Goal: Task Accomplishment & Management: Use online tool/utility

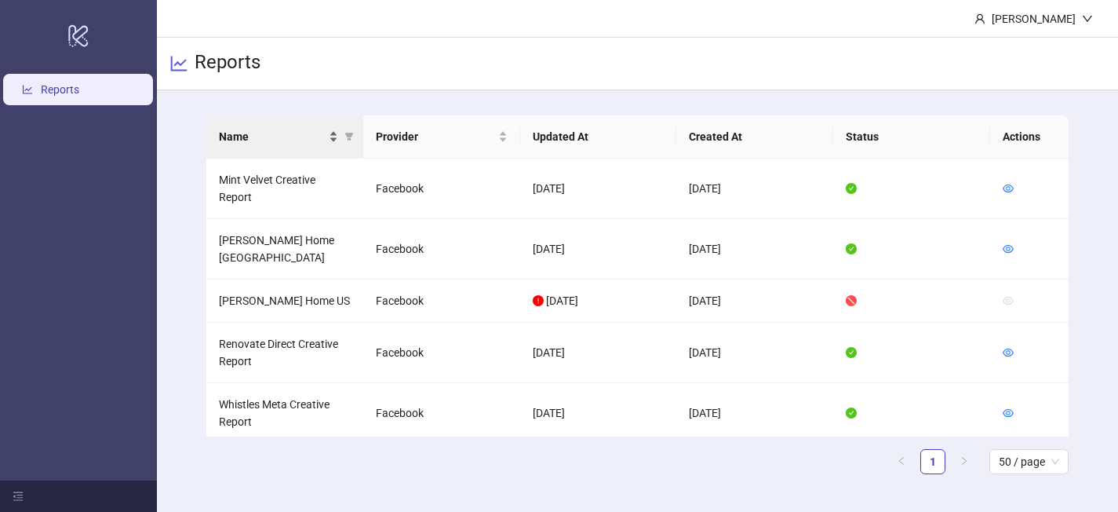
click at [332, 143] on div "Name" at bounding box center [278, 136] width 119 height 17
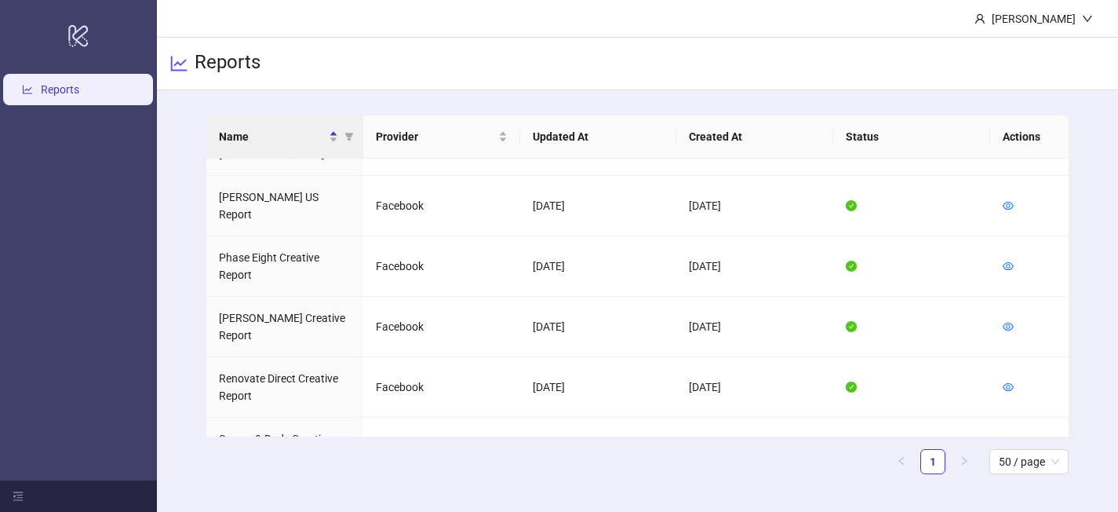
scroll to position [1138, 0]
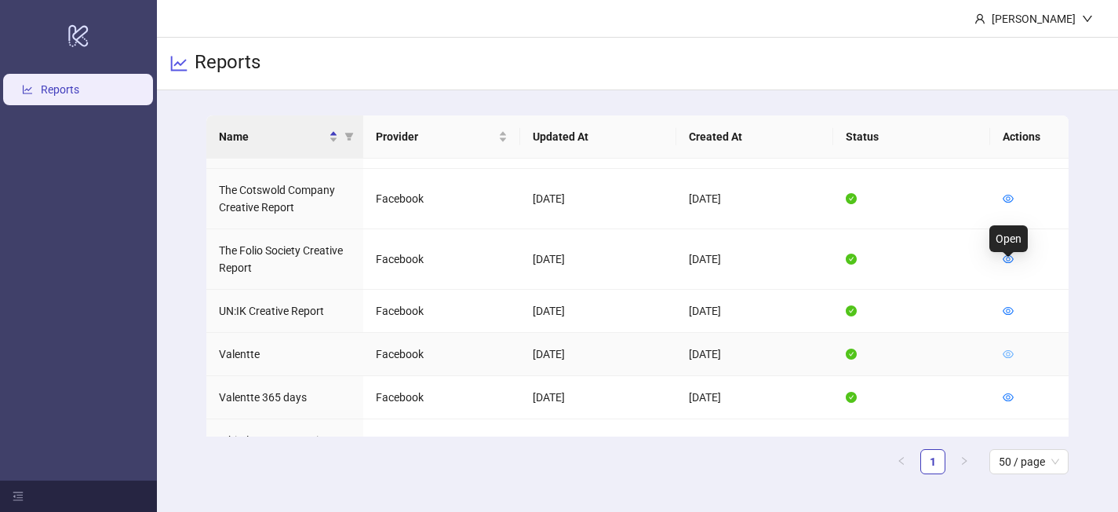
click at [1008, 348] on icon "eye" at bounding box center [1008, 353] width 11 height 11
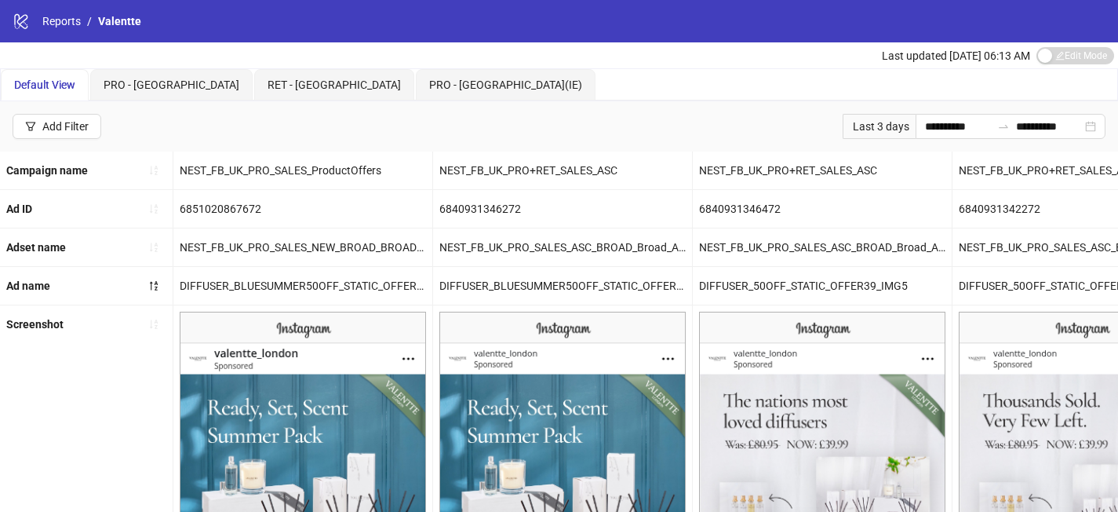
click at [891, 127] on div "Last 3 days" at bounding box center [879, 126] width 73 height 25
click at [929, 130] on input "**********" at bounding box center [958, 126] width 66 height 17
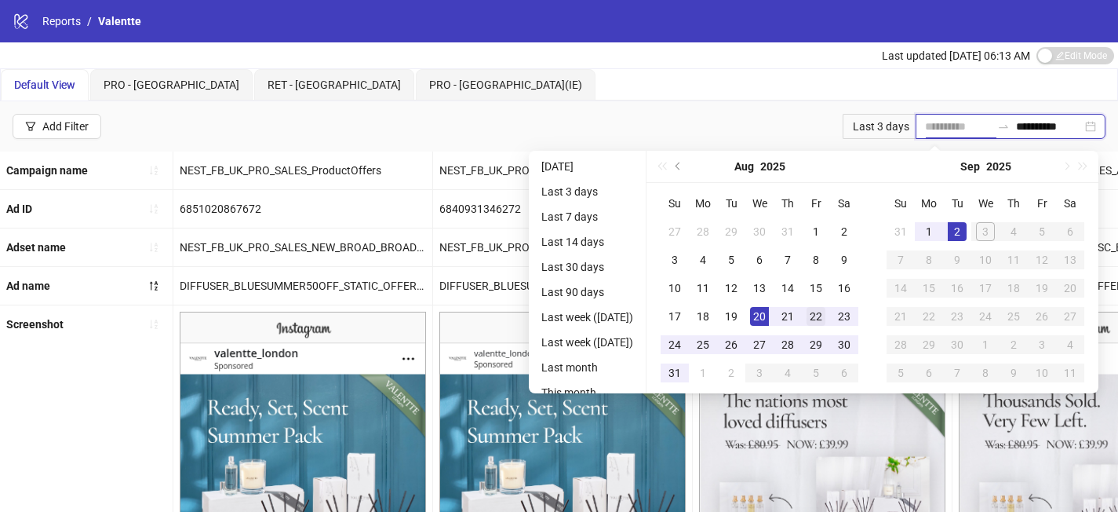
type input "**********"
click at [820, 311] on div "22" at bounding box center [816, 316] width 19 height 19
type input "**********"
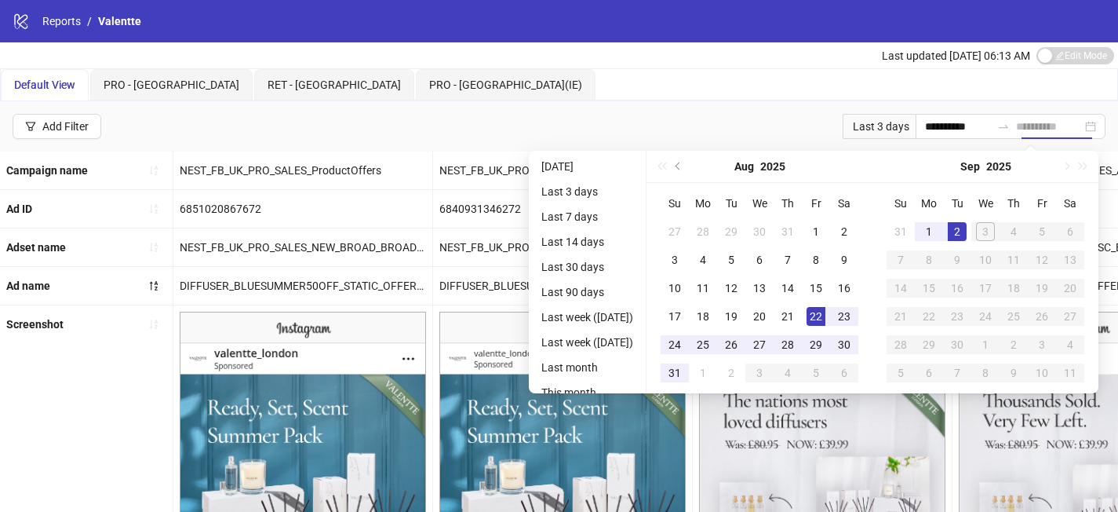
click at [967, 232] on div "2" at bounding box center [957, 231] width 19 height 19
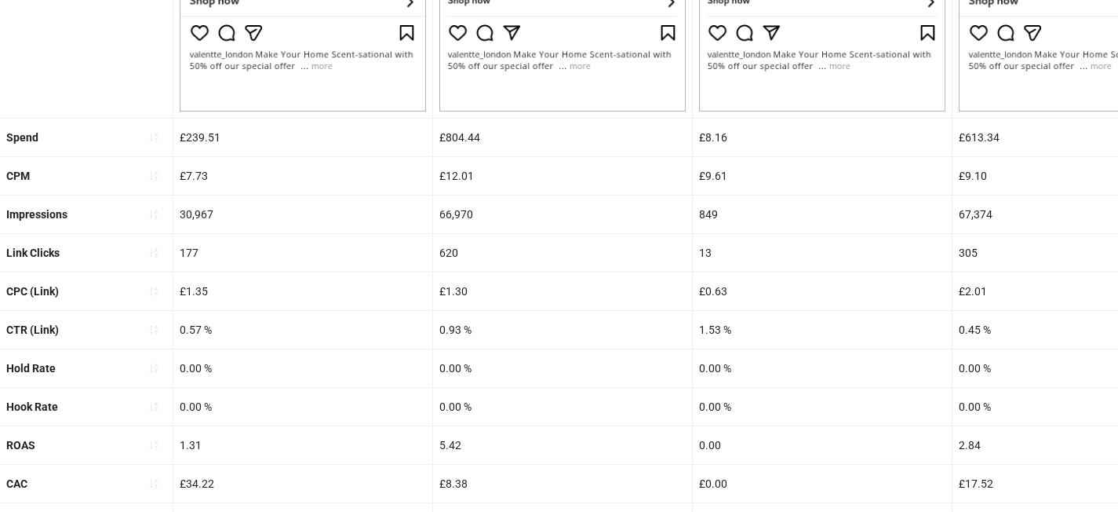
scroll to position [633, 0]
click at [155, 444] on icon "sort-ascending" at bounding box center [154, 443] width 8 height 9
click at [155, 444] on icon "loading" at bounding box center [153, 444] width 11 height 11
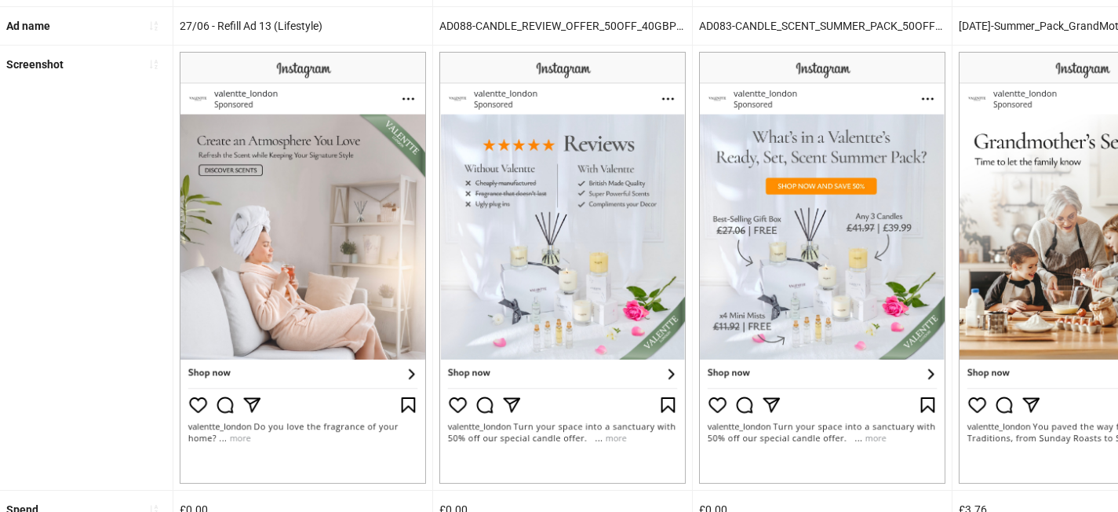
scroll to position [687, 0]
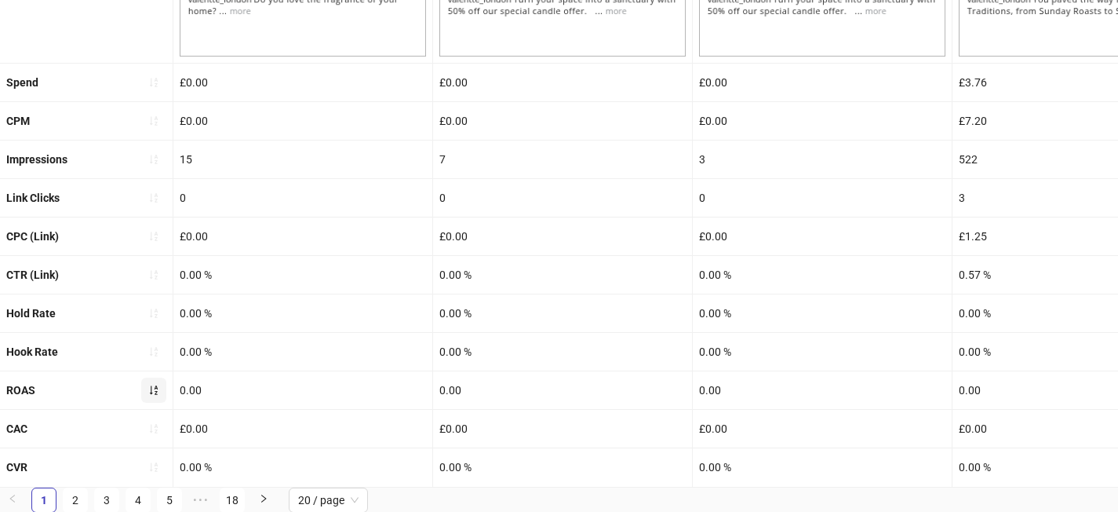
click at [154, 392] on icon "sort-ascending" at bounding box center [153, 390] width 11 height 11
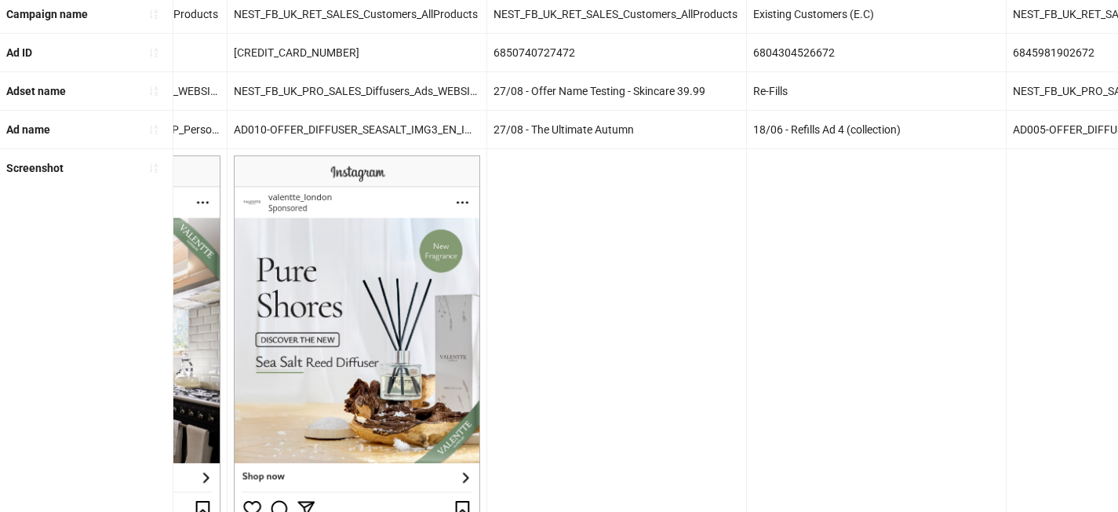
scroll to position [0, 0]
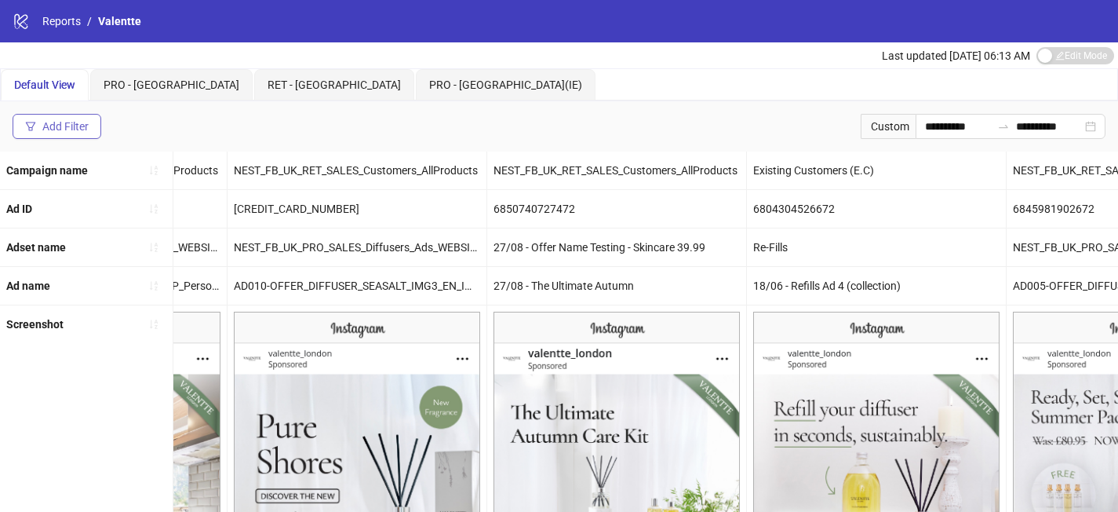
click at [93, 119] on button "Add Filter" at bounding box center [57, 126] width 89 height 25
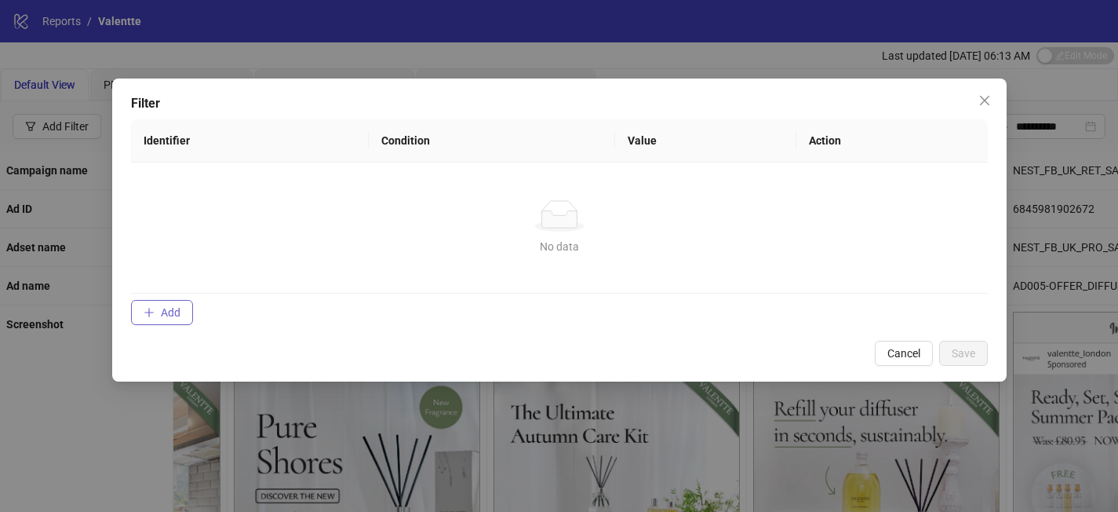
click at [173, 312] on span "Add" at bounding box center [171, 312] width 20 height 13
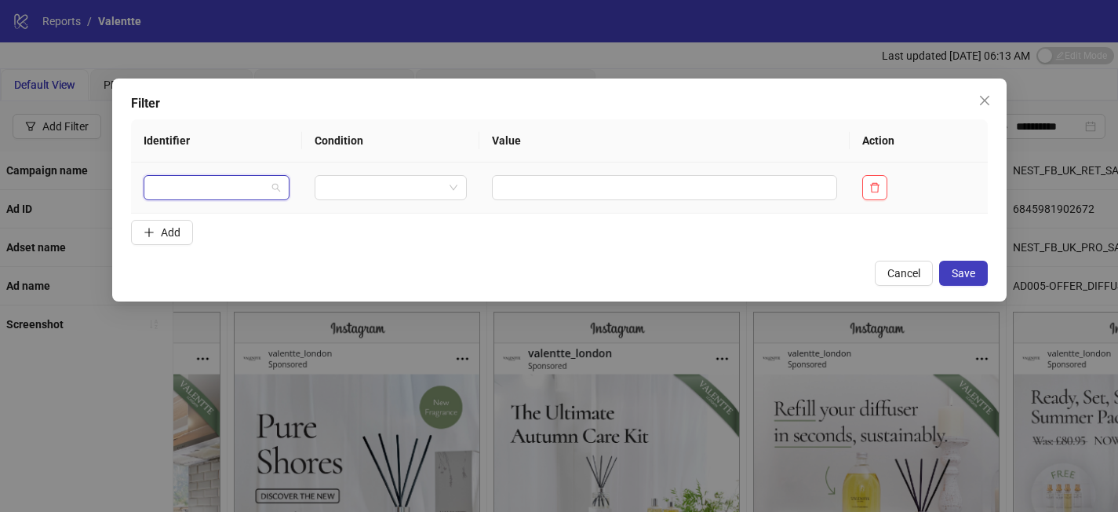
click at [235, 195] on input "search" at bounding box center [210, 188] width 114 height 24
type input "***"
click at [246, 228] on div "Spend" at bounding box center [215, 218] width 136 height 25
click at [389, 185] on input "search" at bounding box center [411, 188] width 111 height 24
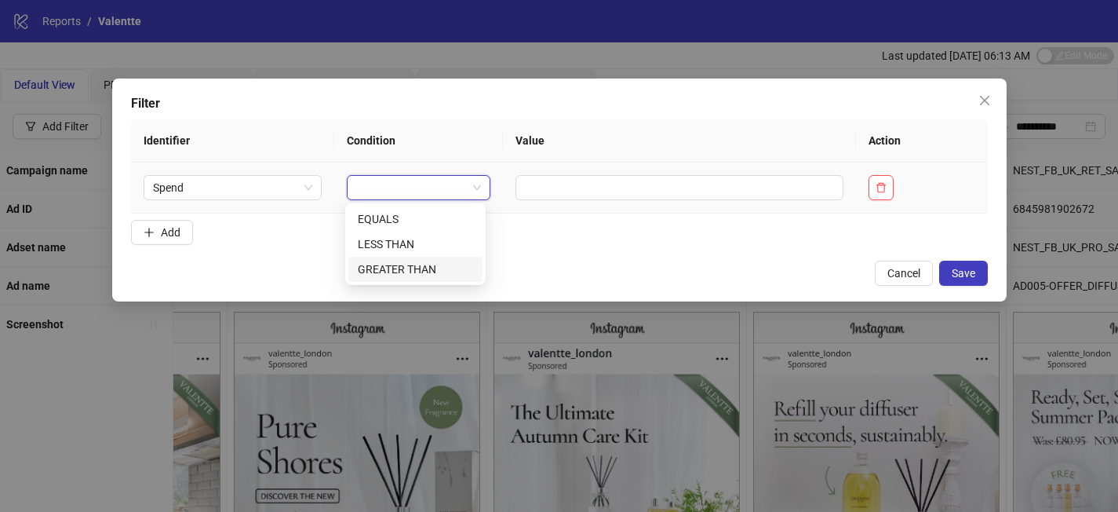
click at [414, 271] on div "GREATER THAN" at bounding box center [415, 269] width 115 height 17
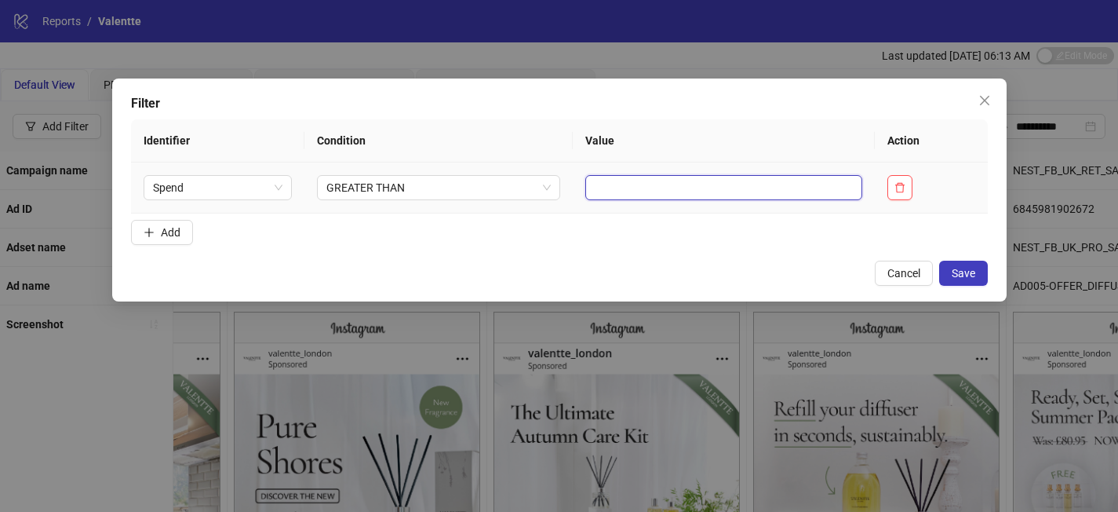
click at [604, 179] on input "text" at bounding box center [723, 187] width 277 height 25
type input "***"
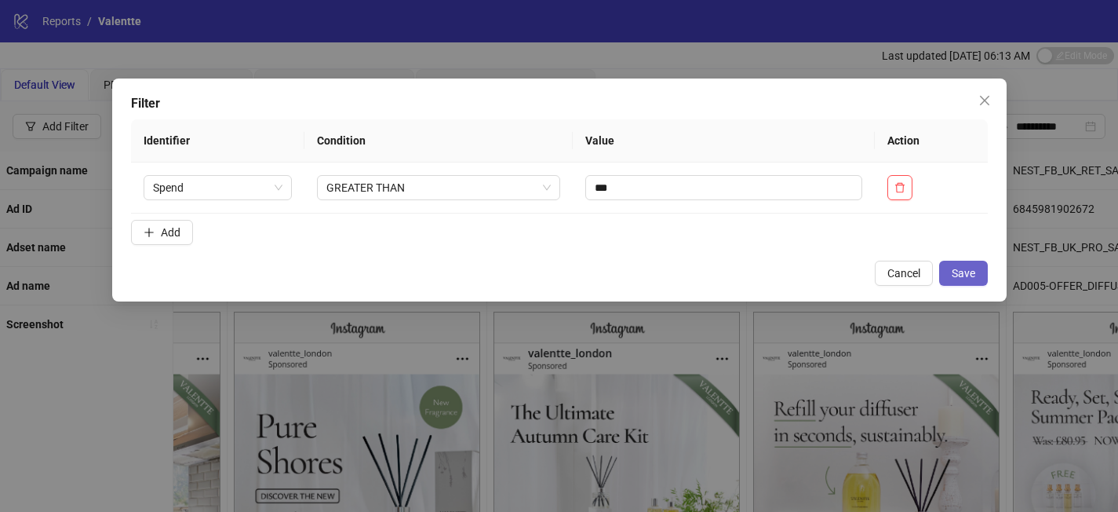
click at [965, 276] on span "Save" at bounding box center [964, 273] width 24 height 13
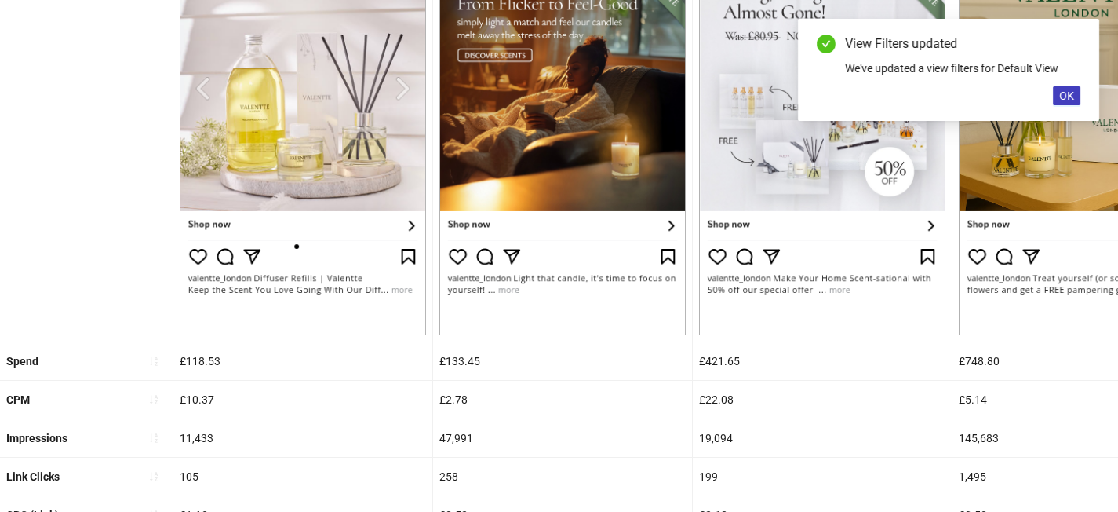
scroll to position [417, 0]
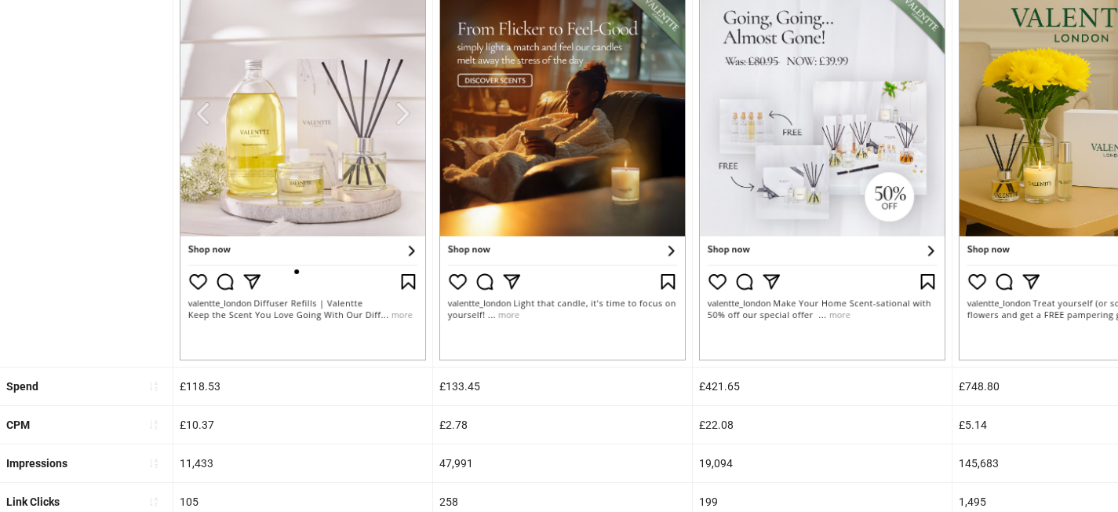
click at [512, 414] on div "£2.78" at bounding box center [562, 425] width 259 height 38
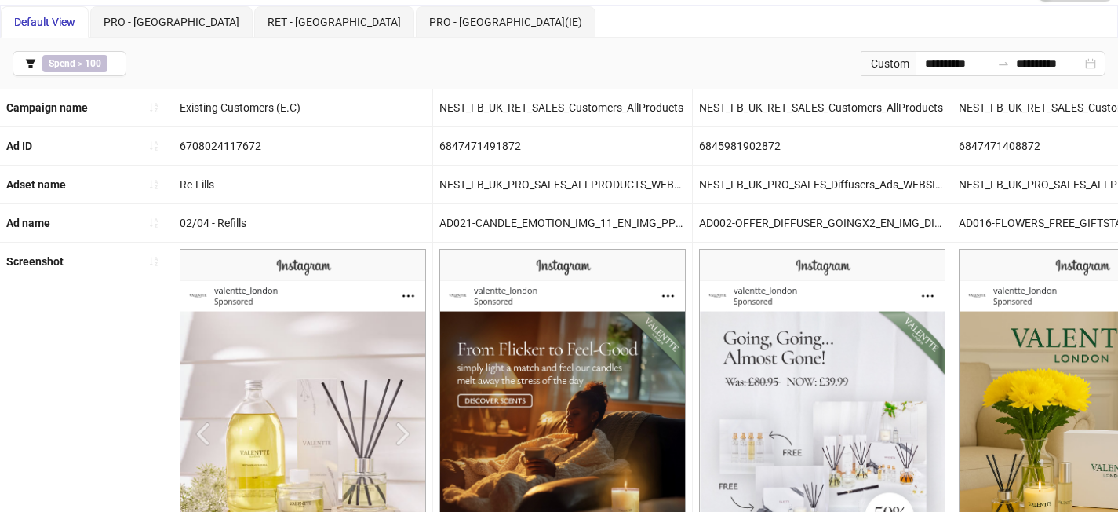
scroll to position [60, 0]
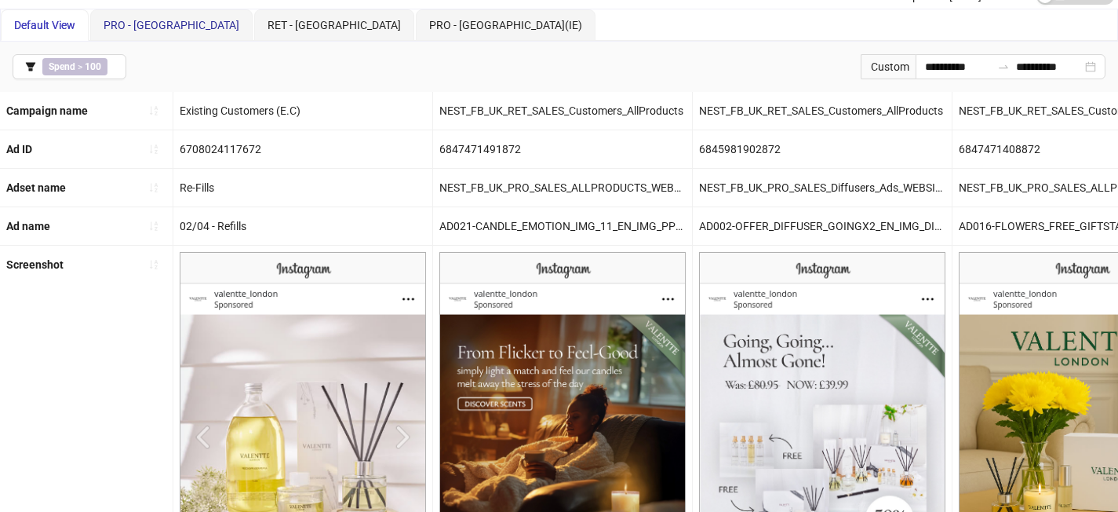
click at [141, 24] on span "PRO - [GEOGRAPHIC_DATA]" at bounding box center [172, 25] width 136 height 13
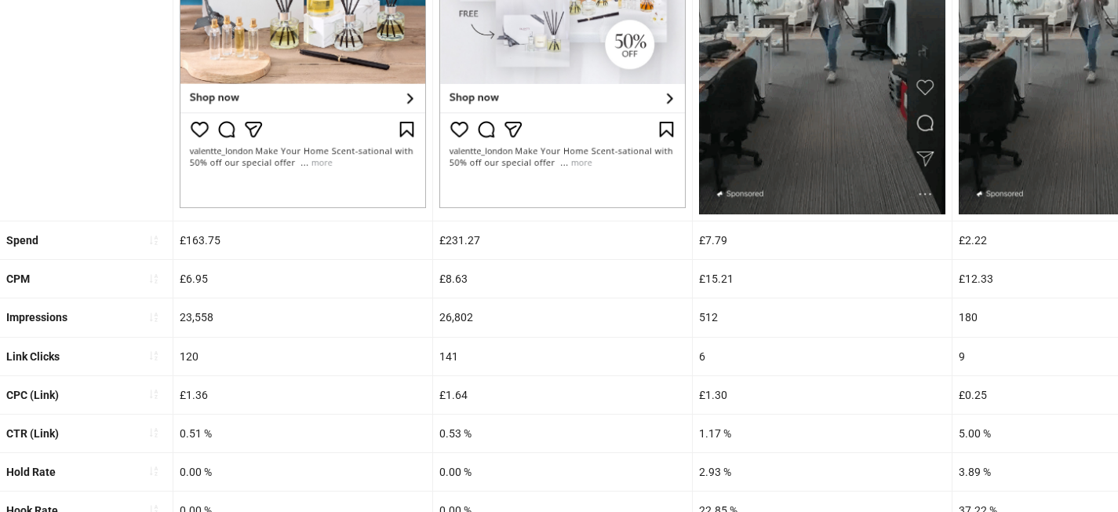
scroll to position [693, 0]
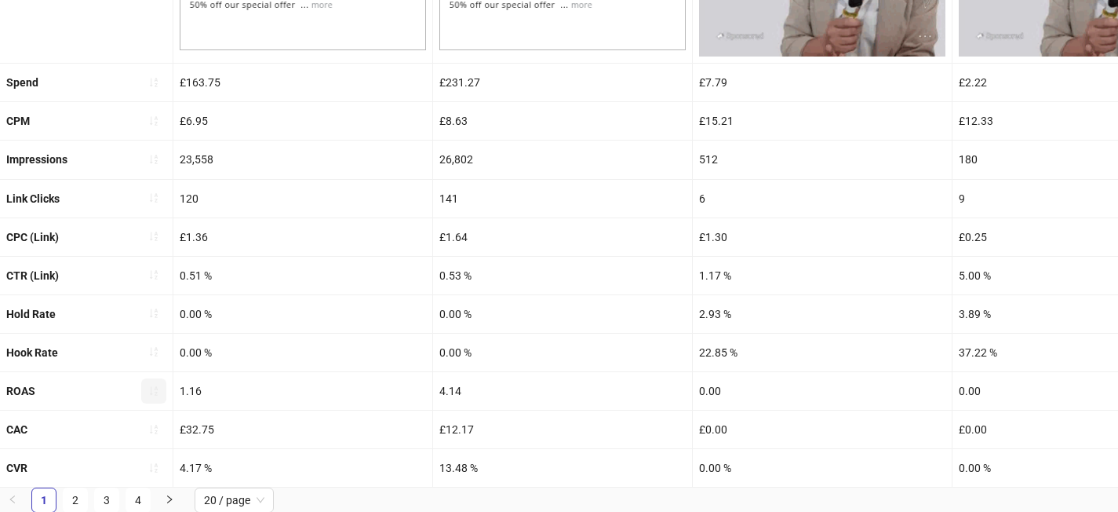
click at [155, 388] on icon "sort-ascending" at bounding box center [154, 390] width 8 height 9
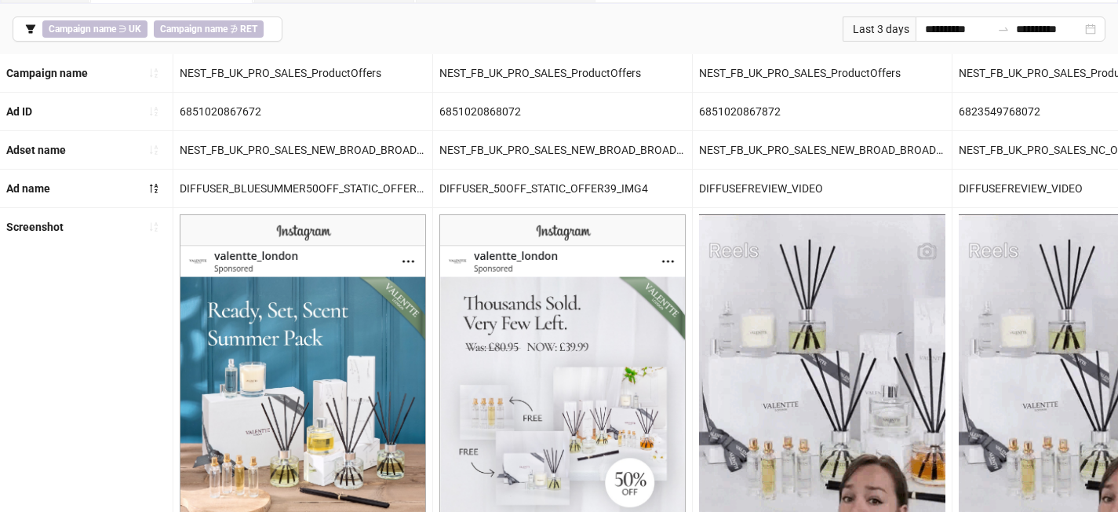
scroll to position [0, 0]
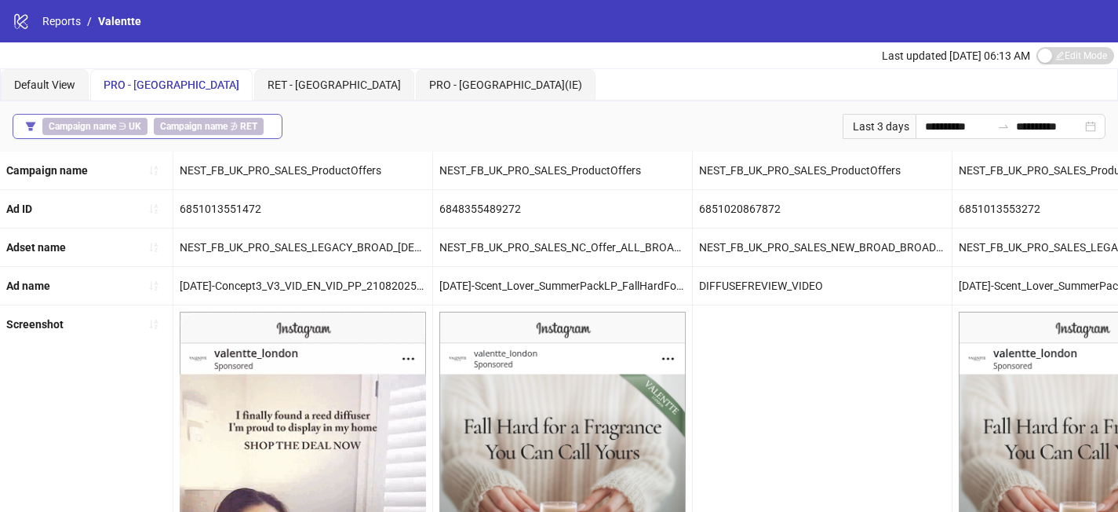
click at [271, 126] on button "Campaign name ∋ UK Campaign name ∌ RET" at bounding box center [148, 126] width 270 height 25
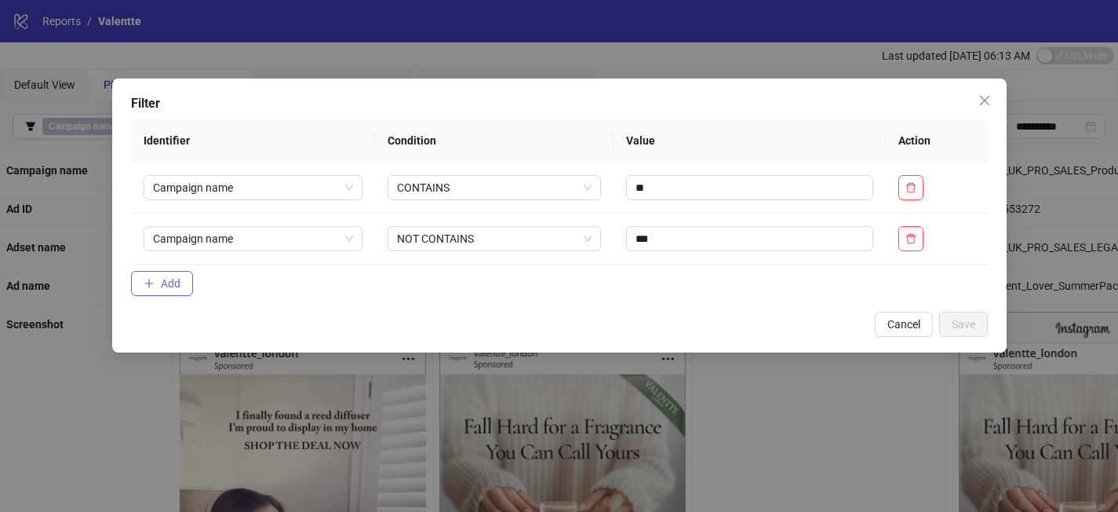
click at [182, 282] on button "Add" at bounding box center [162, 283] width 62 height 25
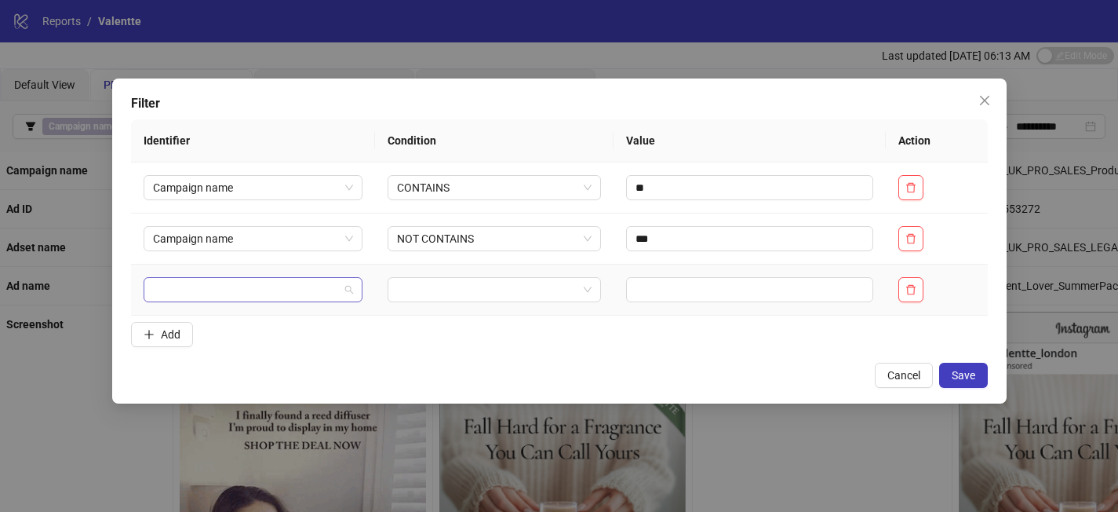
click at [197, 297] on input "search" at bounding box center [246, 290] width 186 height 24
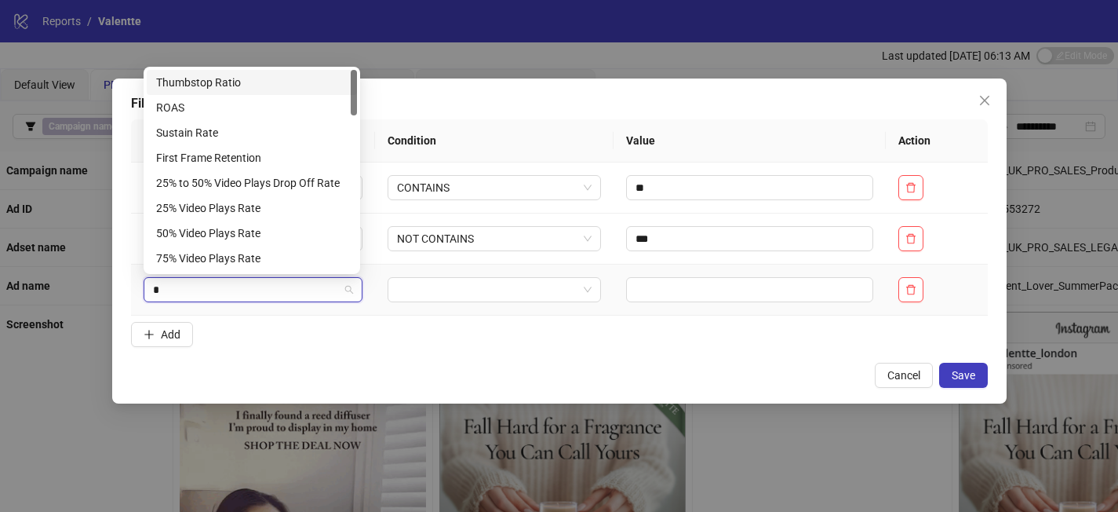
type input "**"
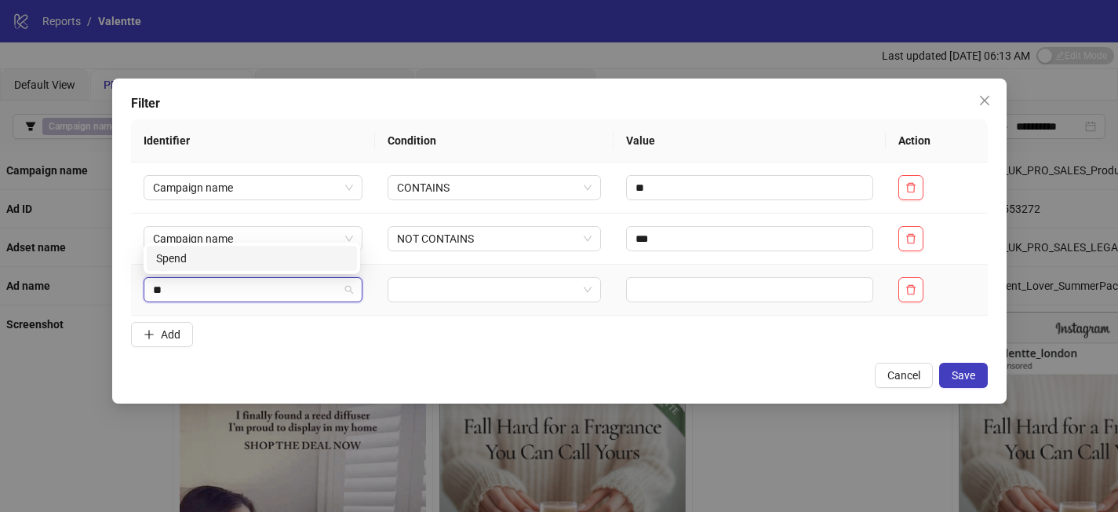
click at [220, 264] on div "Spend" at bounding box center [251, 258] width 191 height 17
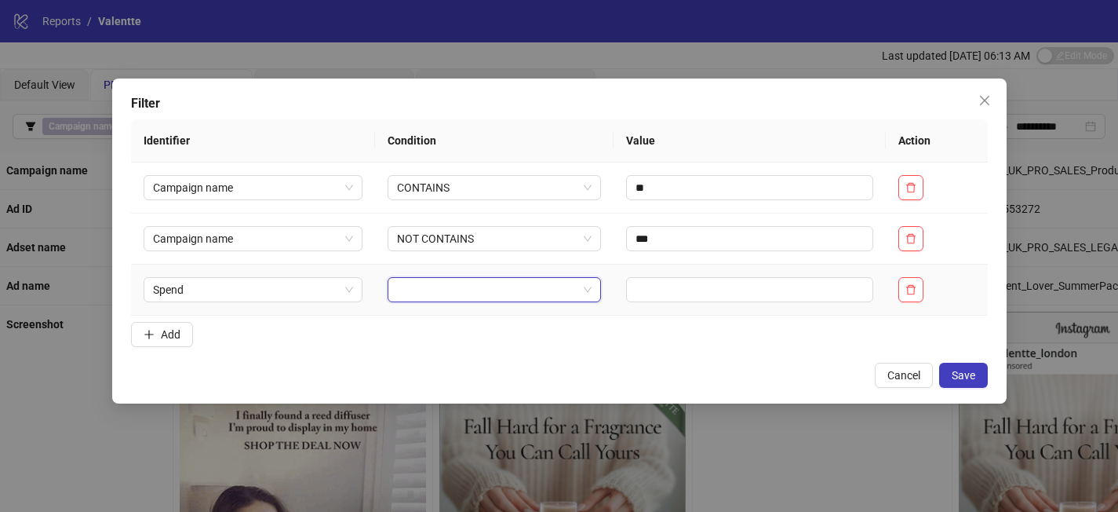
click at [472, 296] on input "search" at bounding box center [487, 290] width 180 height 24
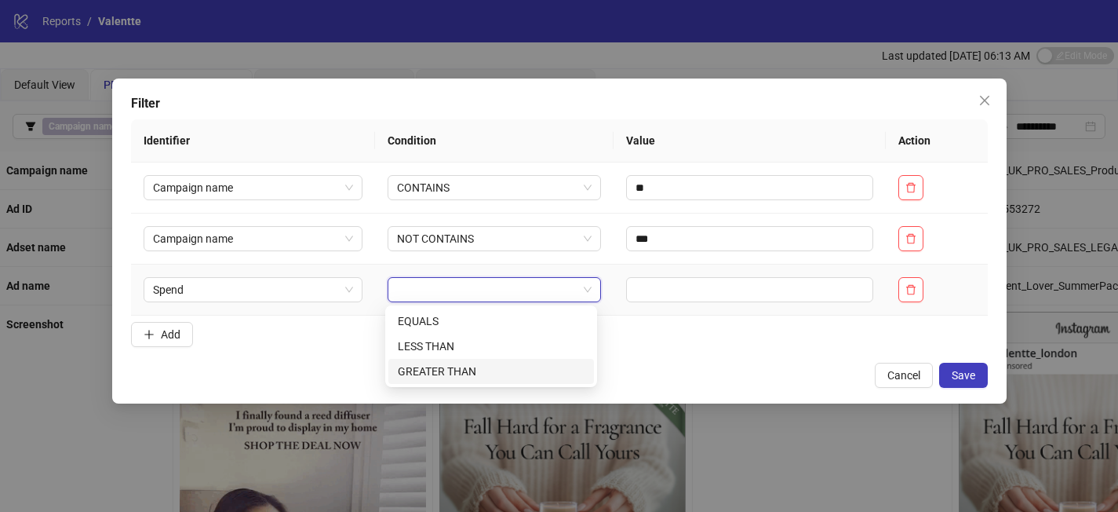
click at [488, 370] on div "GREATER THAN" at bounding box center [491, 371] width 187 height 17
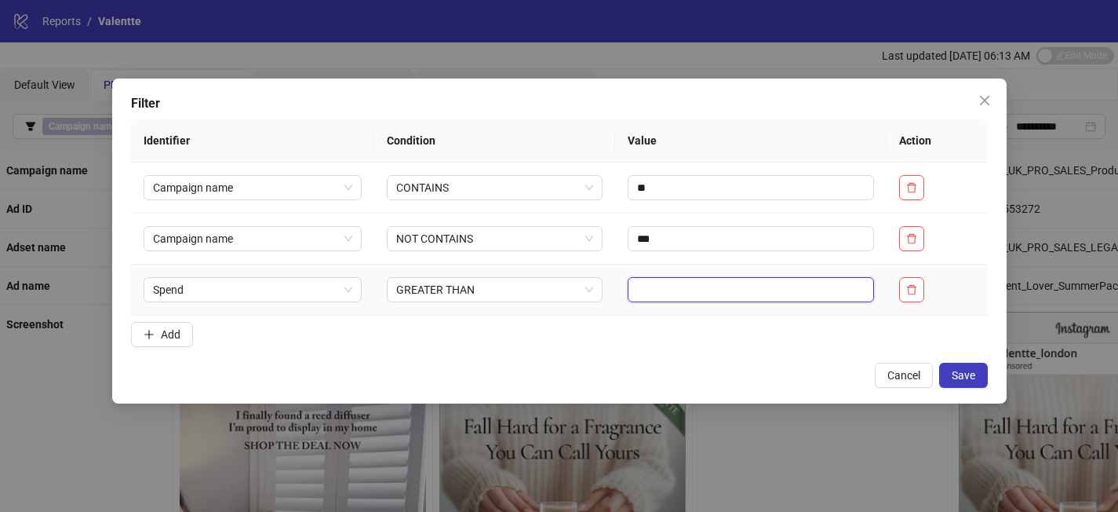
click at [703, 290] on input "text" at bounding box center [751, 289] width 246 height 25
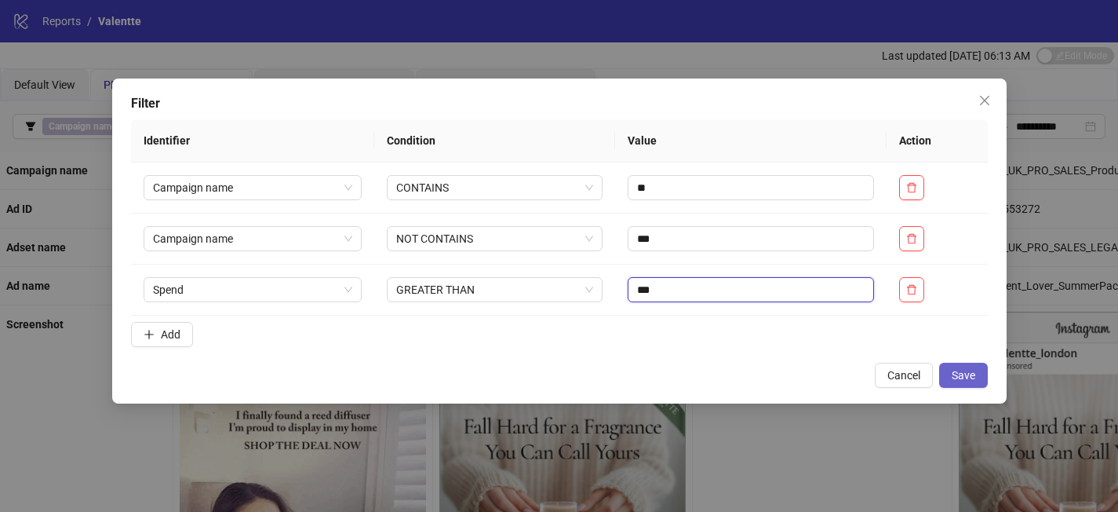
type input "***"
click at [962, 371] on span "Save" at bounding box center [964, 375] width 24 height 13
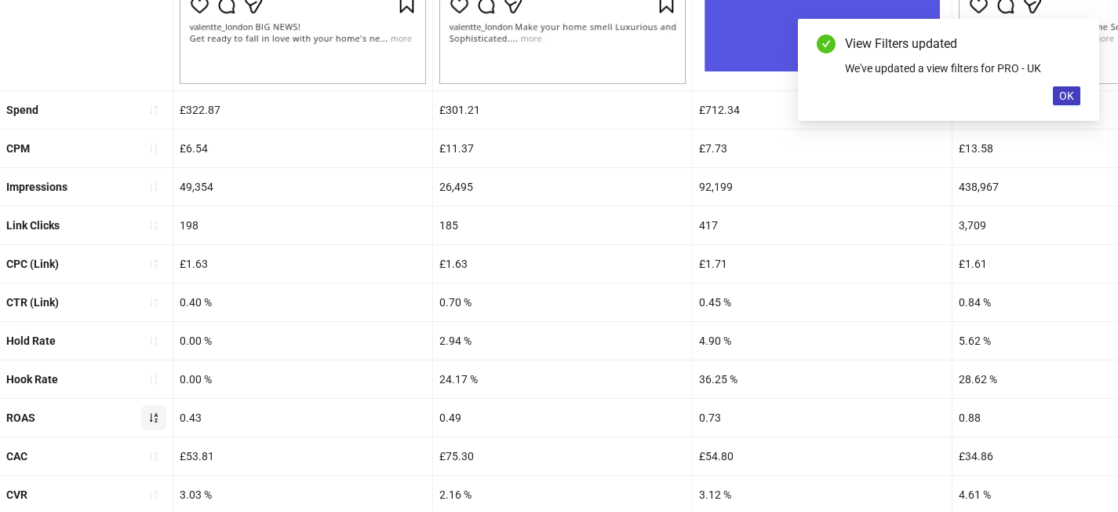
scroll to position [665, 0]
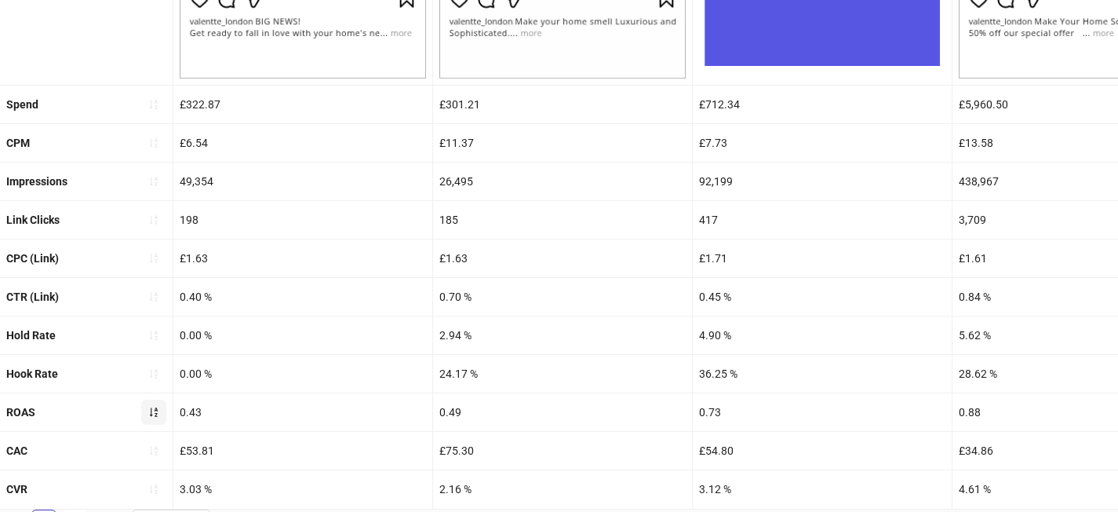
click at [160, 413] on button "button" at bounding box center [153, 411] width 25 height 25
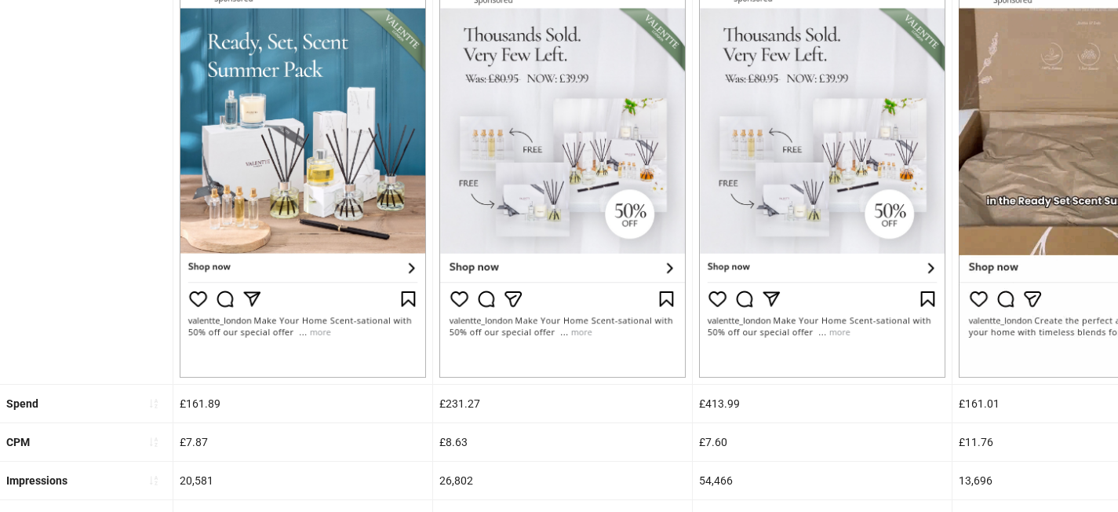
scroll to position [388, 0]
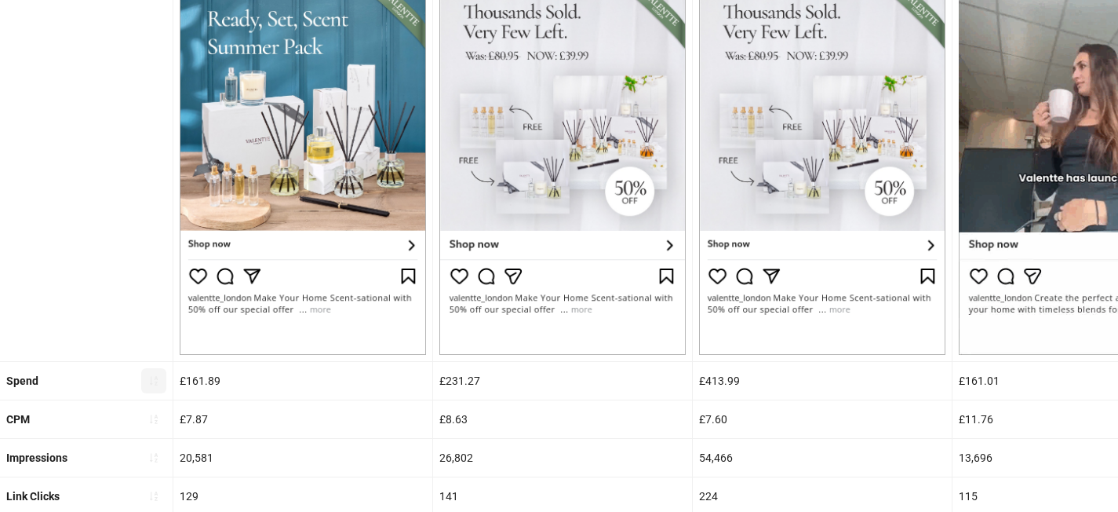
click at [157, 382] on icon "sort-ascending" at bounding box center [153, 380] width 11 height 11
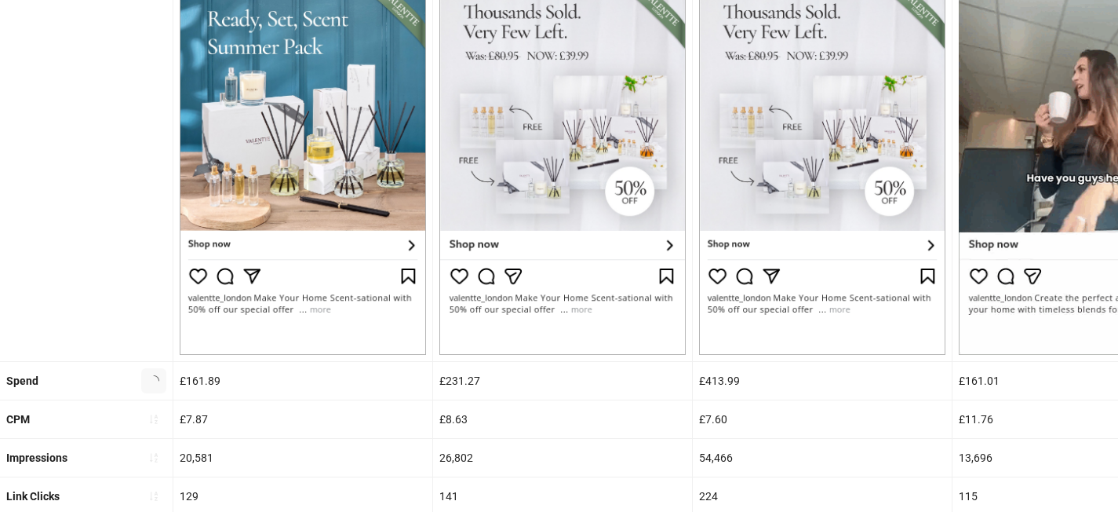
click at [157, 382] on icon "loading" at bounding box center [154, 380] width 12 height 12
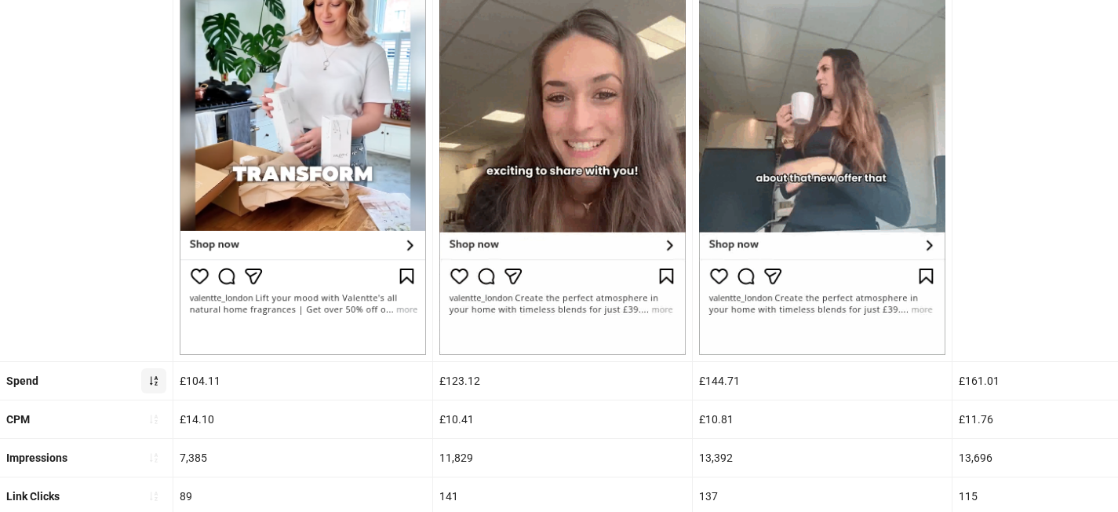
click at [155, 381] on icon "sort-ascending" at bounding box center [154, 380] width 8 height 9
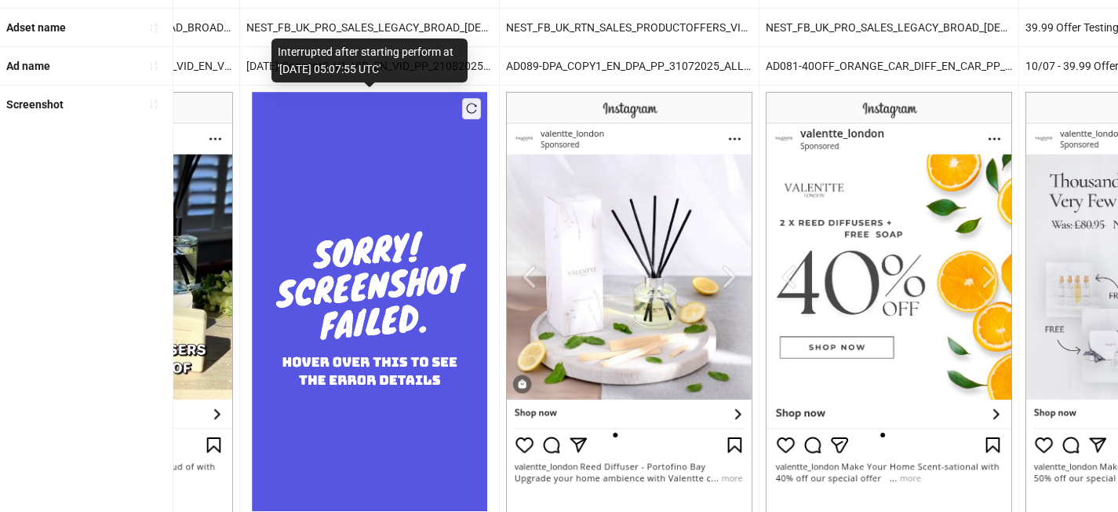
scroll to position [213, 0]
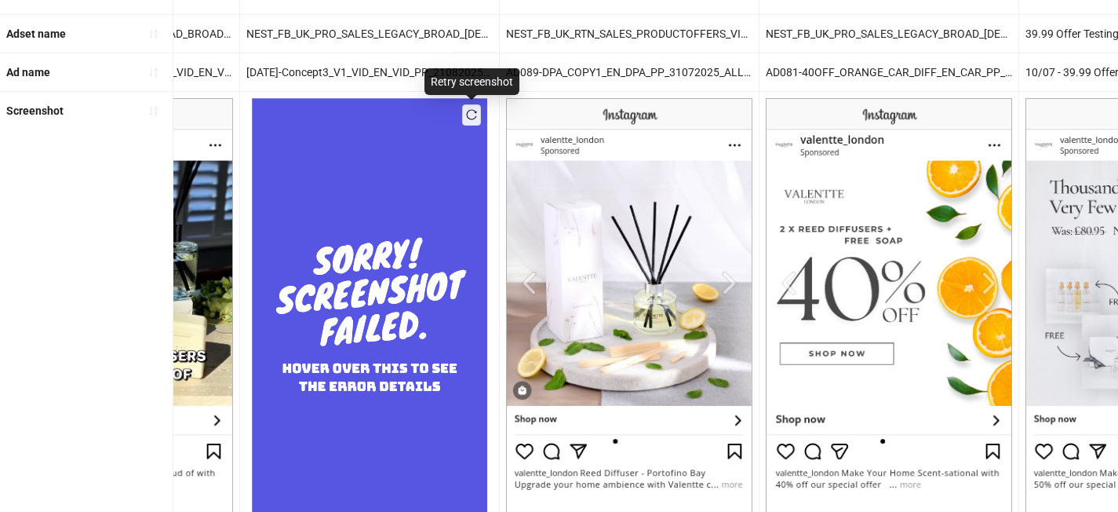
click at [466, 113] on icon "reload" at bounding box center [471, 114] width 11 height 11
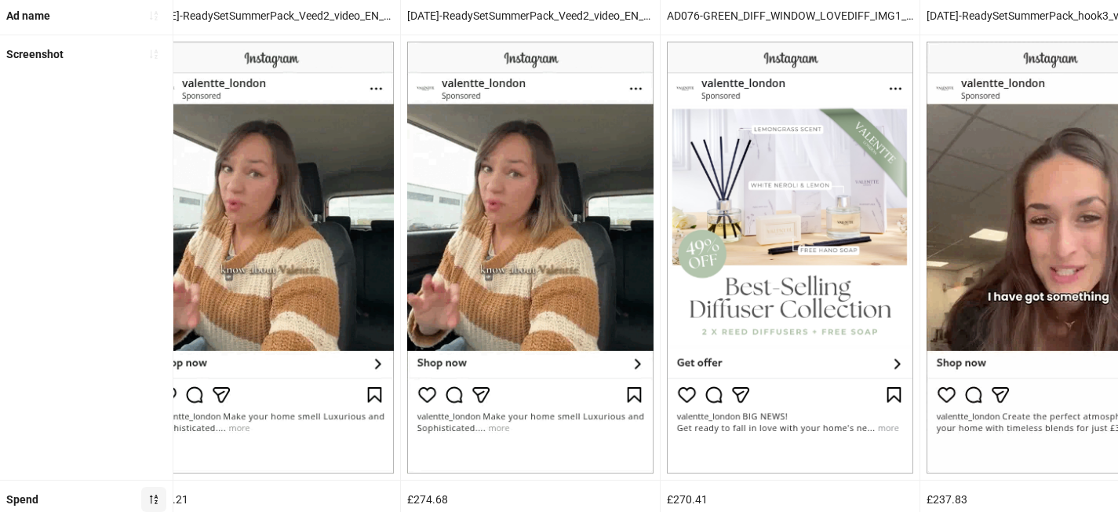
scroll to position [0, 0]
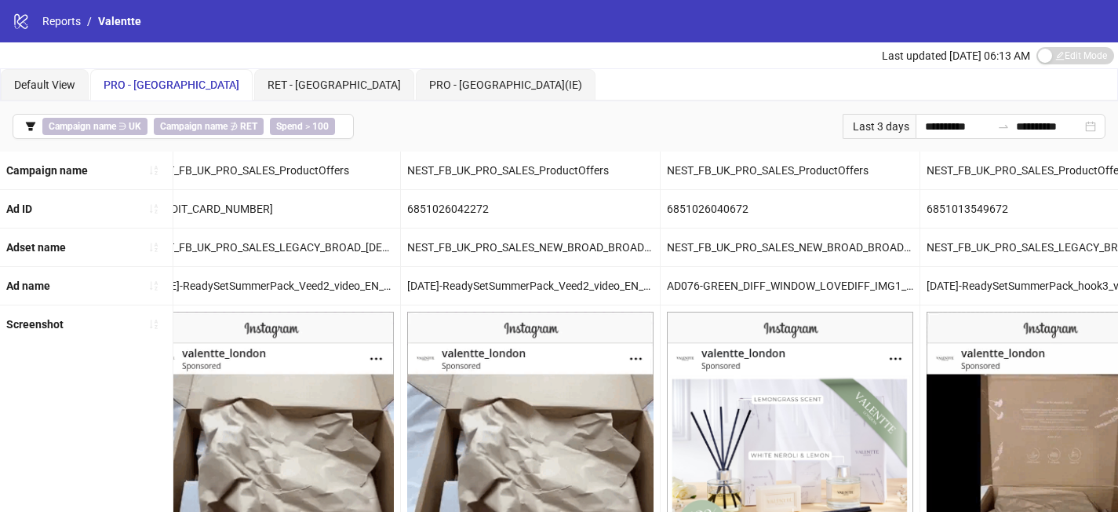
click at [895, 126] on div "Last 3 days" at bounding box center [879, 126] width 73 height 25
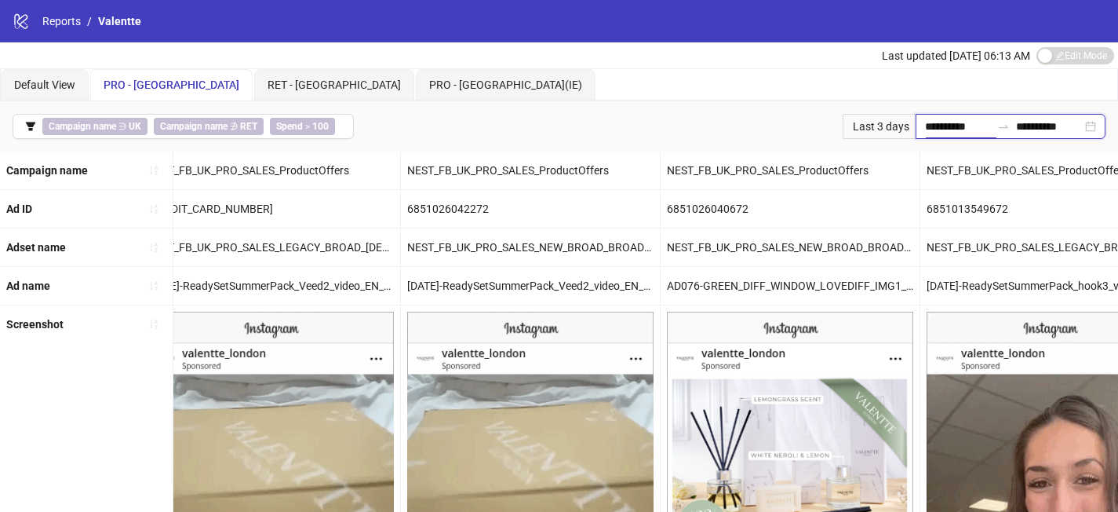
click at [931, 127] on input "**********" at bounding box center [958, 126] width 66 height 17
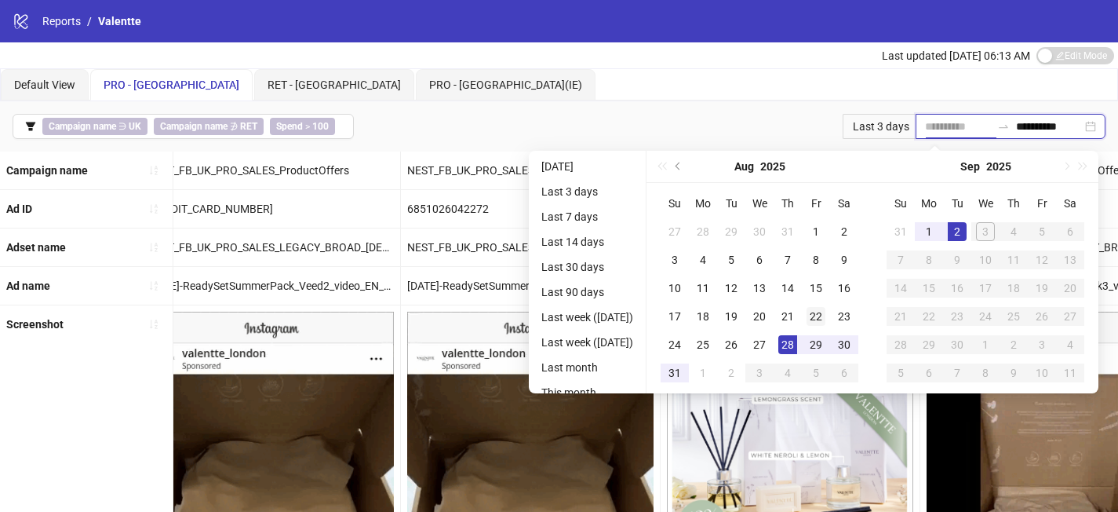
type input "**********"
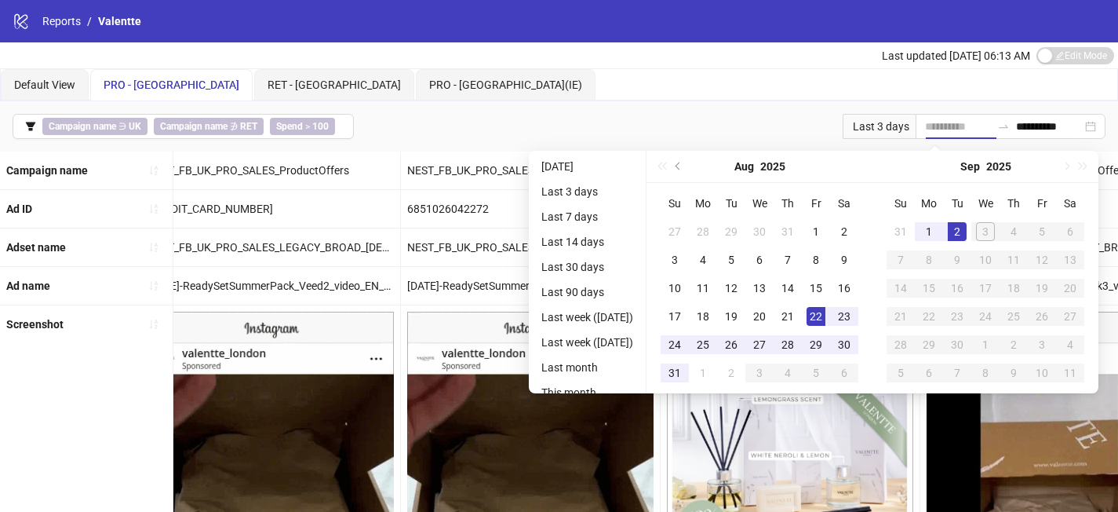
click at [816, 321] on div "22" at bounding box center [816, 316] width 19 height 19
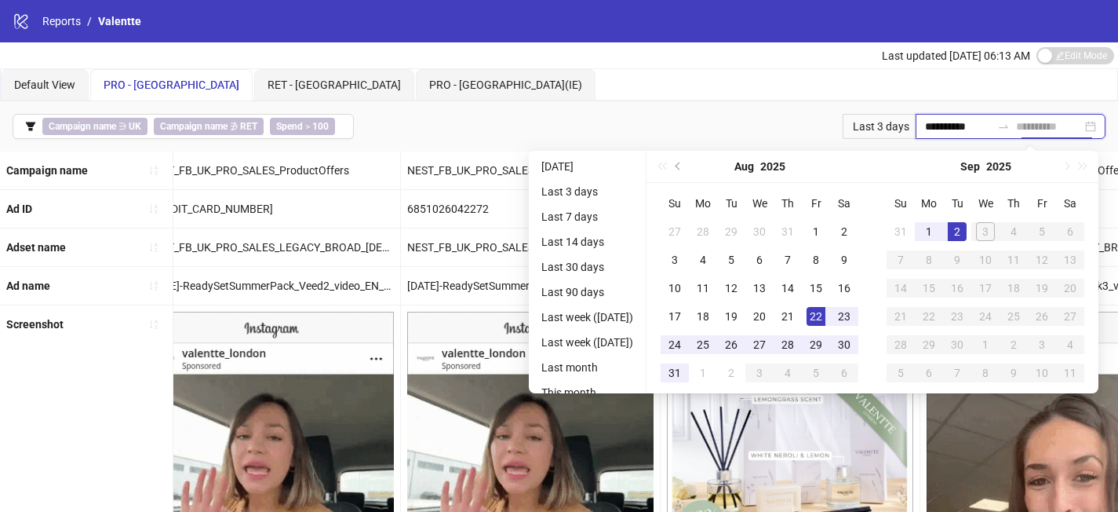
type input "**********"
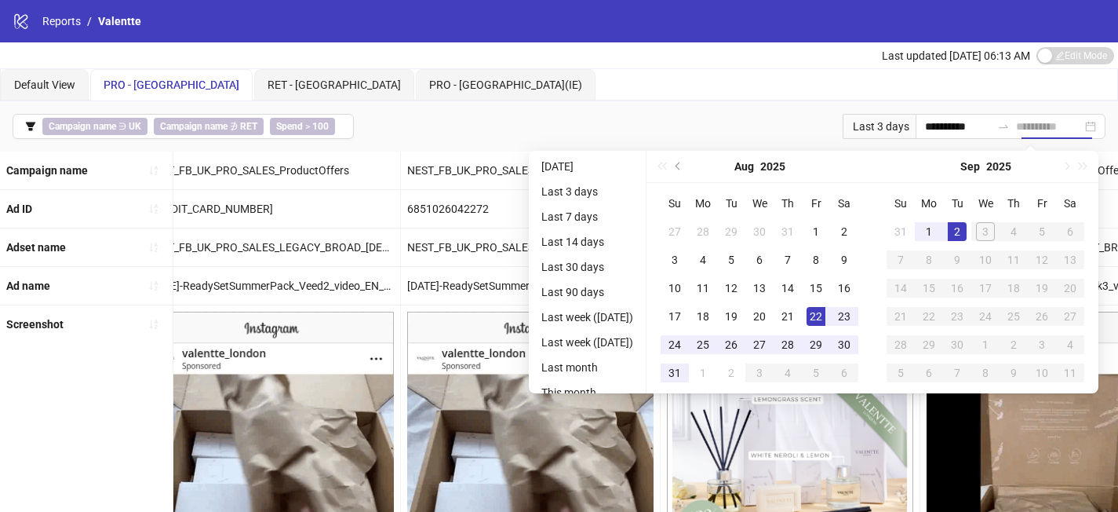
click at [967, 227] on div "2" at bounding box center [957, 231] width 19 height 19
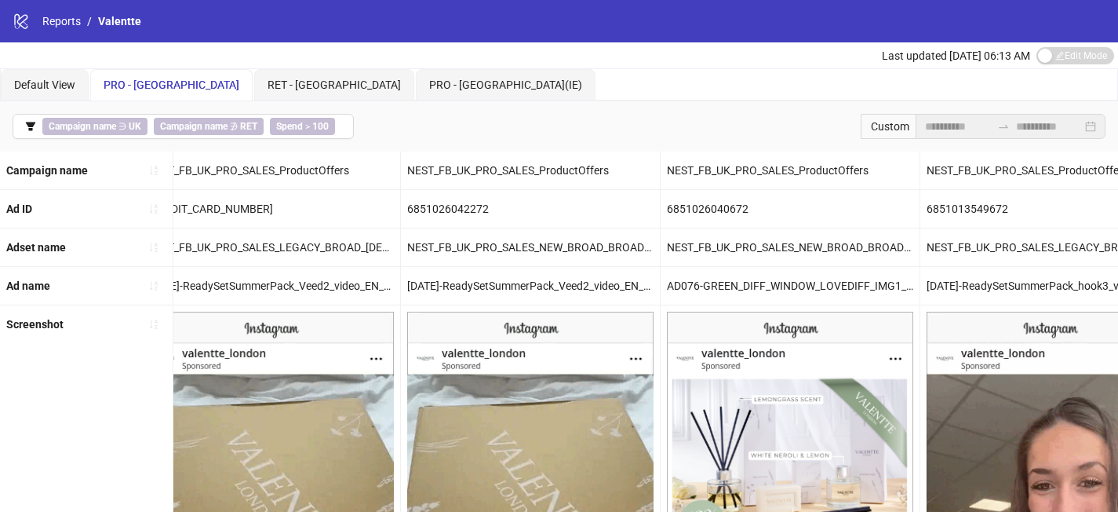
click at [768, 147] on div "**********" at bounding box center [559, 126] width 1118 height 50
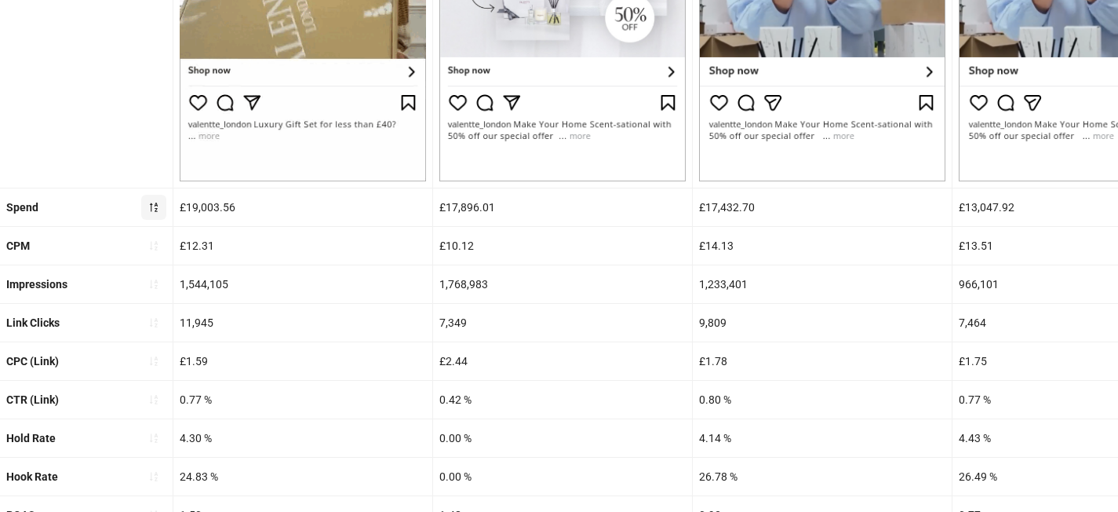
scroll to position [585, 0]
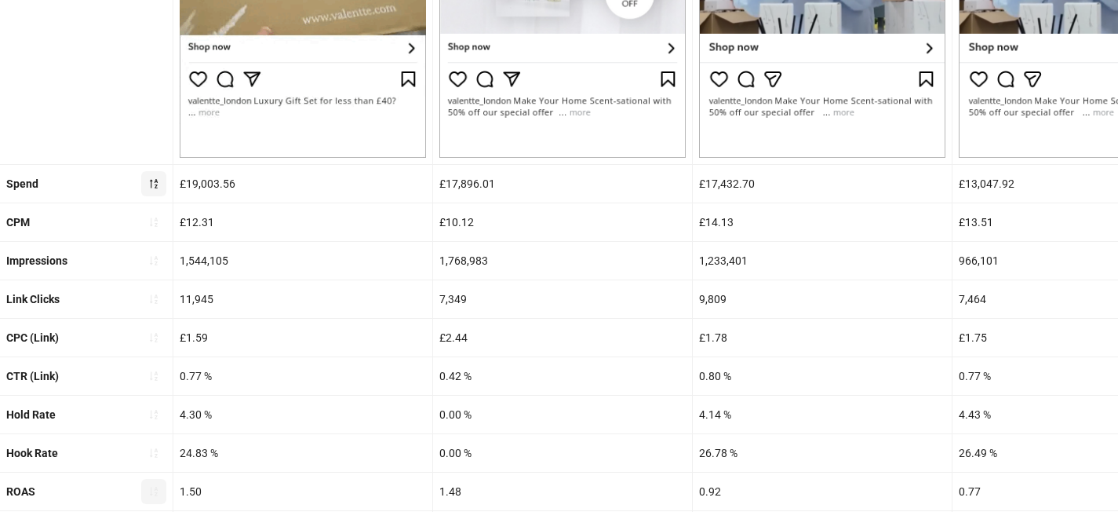
click at [159, 485] on button "button" at bounding box center [153, 491] width 25 height 25
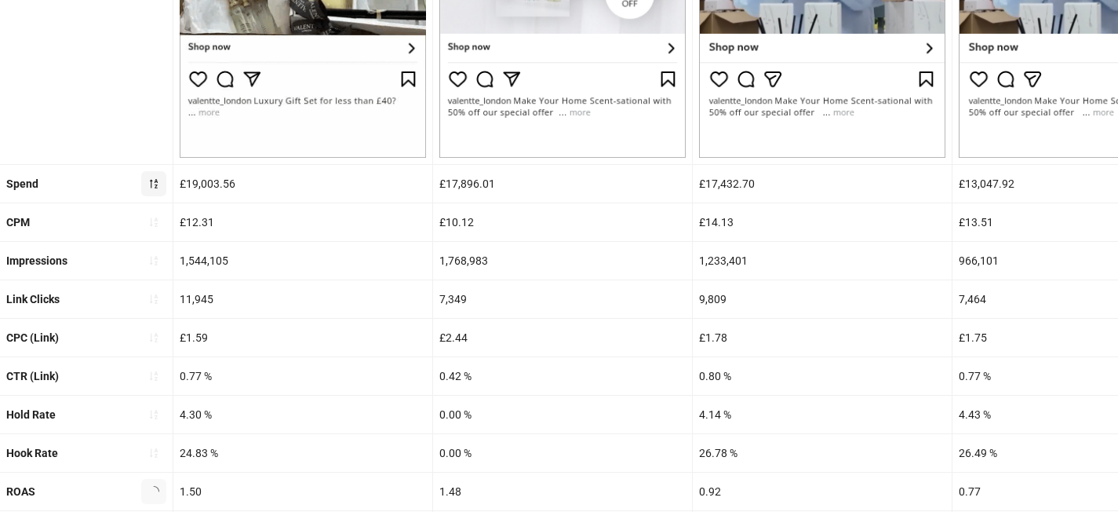
click at [159, 485] on button "button" at bounding box center [153, 491] width 25 height 25
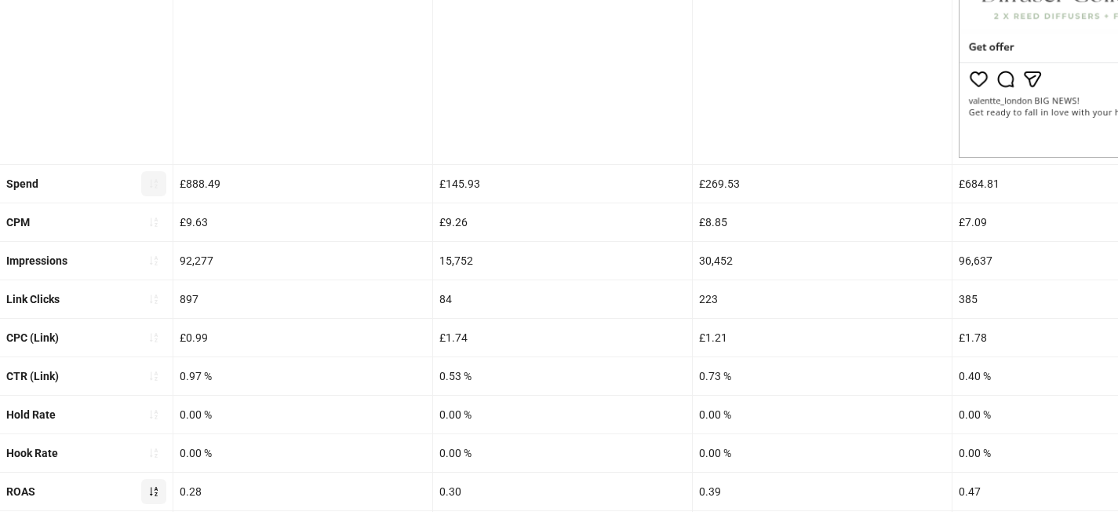
click at [156, 490] on icon "sort-ascending" at bounding box center [153, 491] width 11 height 11
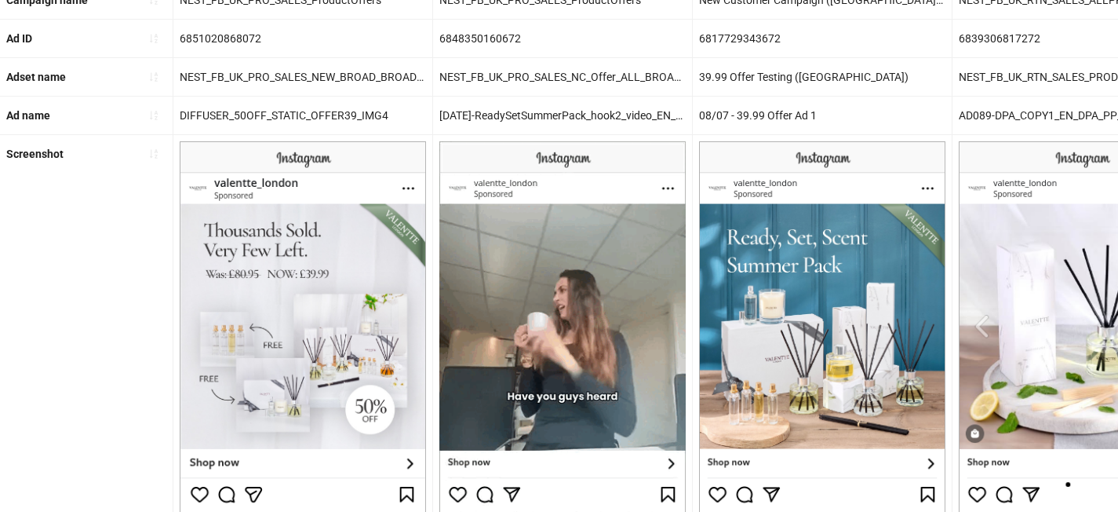
scroll to position [172, 0]
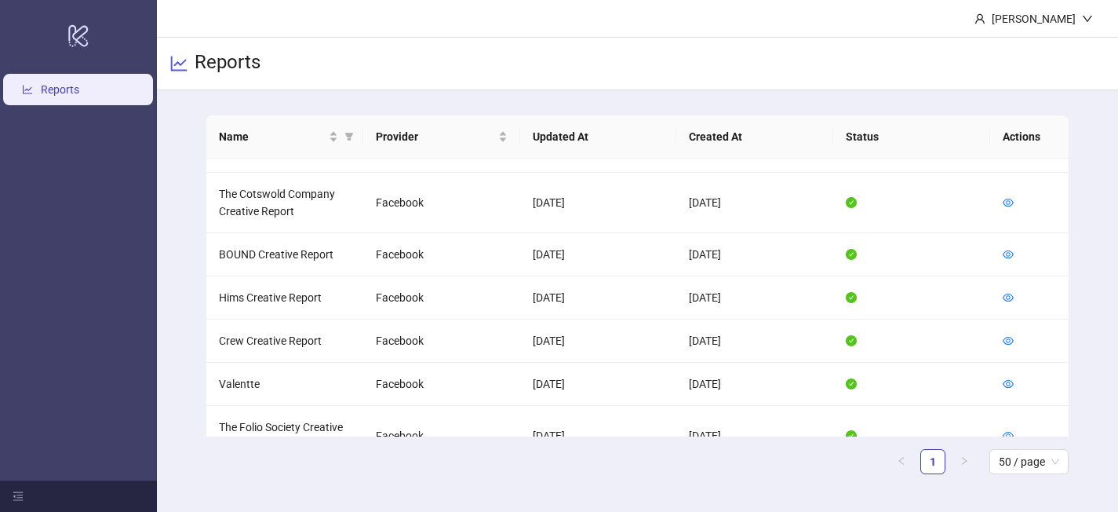
scroll to position [892, 0]
click at [1003, 379] on icon "eye" at bounding box center [1008, 384] width 11 height 11
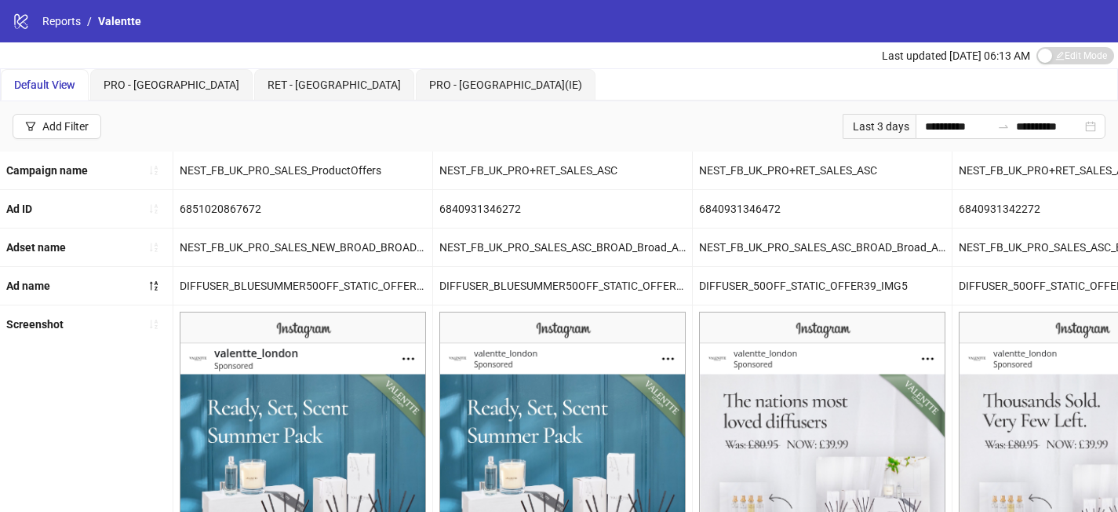
click at [892, 125] on div "Last 3 days" at bounding box center [879, 126] width 73 height 25
click at [925, 125] on input "**********" at bounding box center [958, 126] width 66 height 17
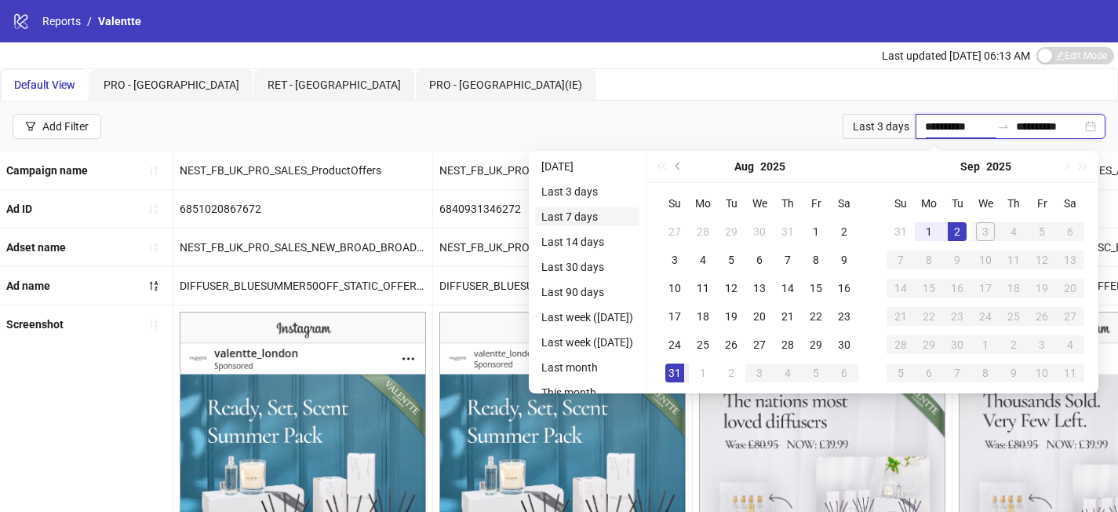
type input "**********"
click at [577, 219] on li "Last 7 days" at bounding box center [587, 216] width 104 height 19
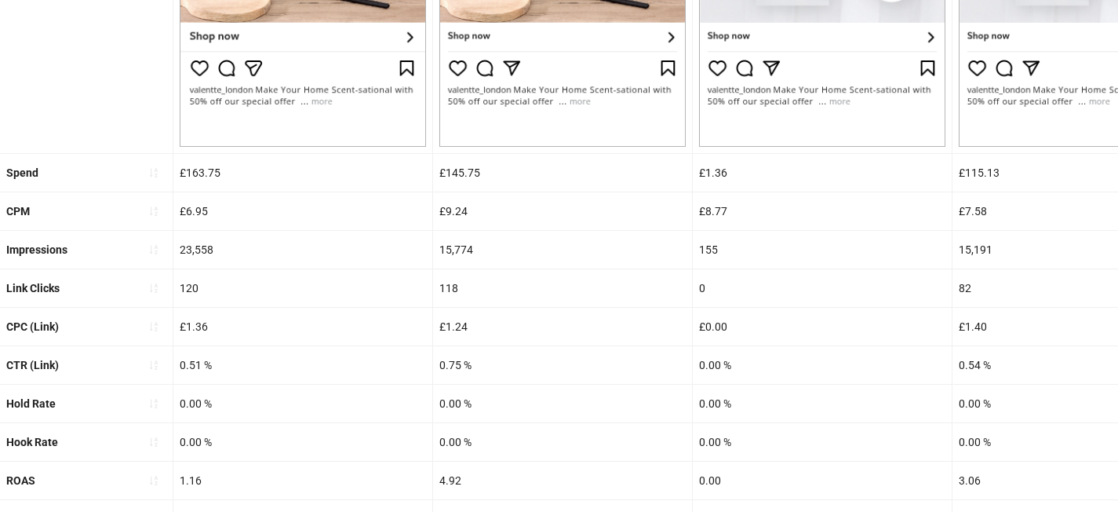
scroll to position [687, 0]
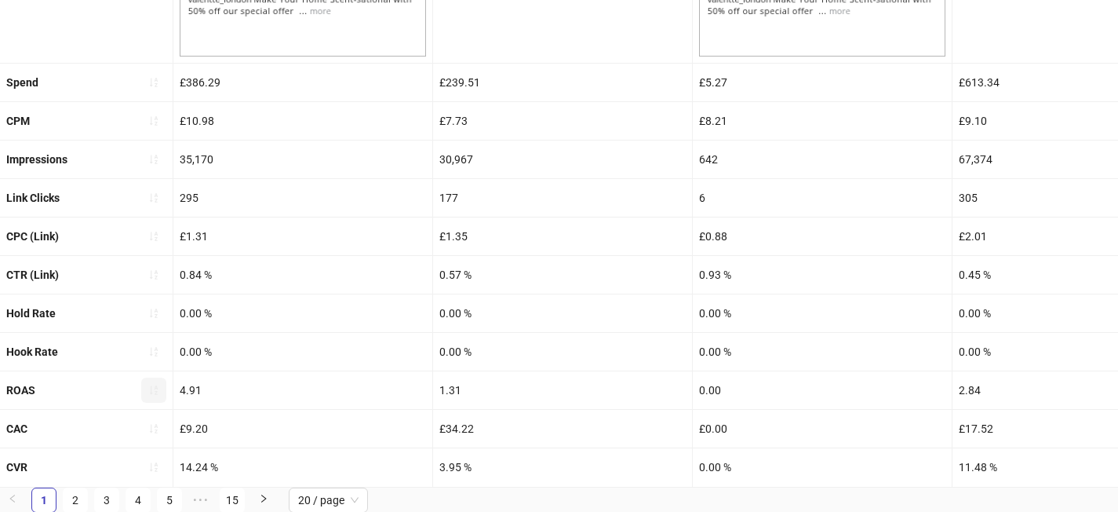
click at [156, 385] on icon "sort-ascending" at bounding box center [154, 389] width 8 height 9
click at [156, 385] on icon "loading" at bounding box center [153, 390] width 11 height 11
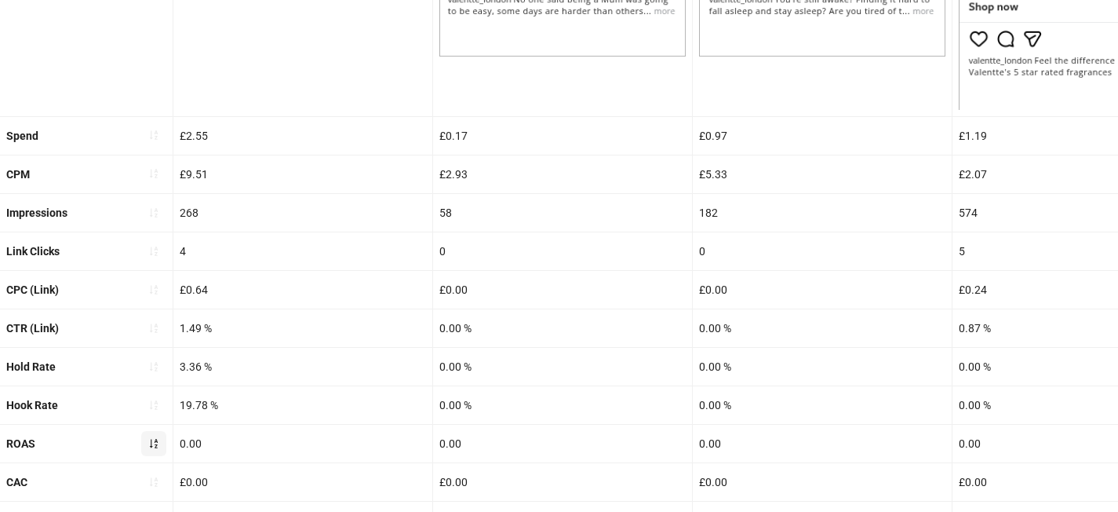
click at [156, 448] on span "button" at bounding box center [153, 443] width 11 height 13
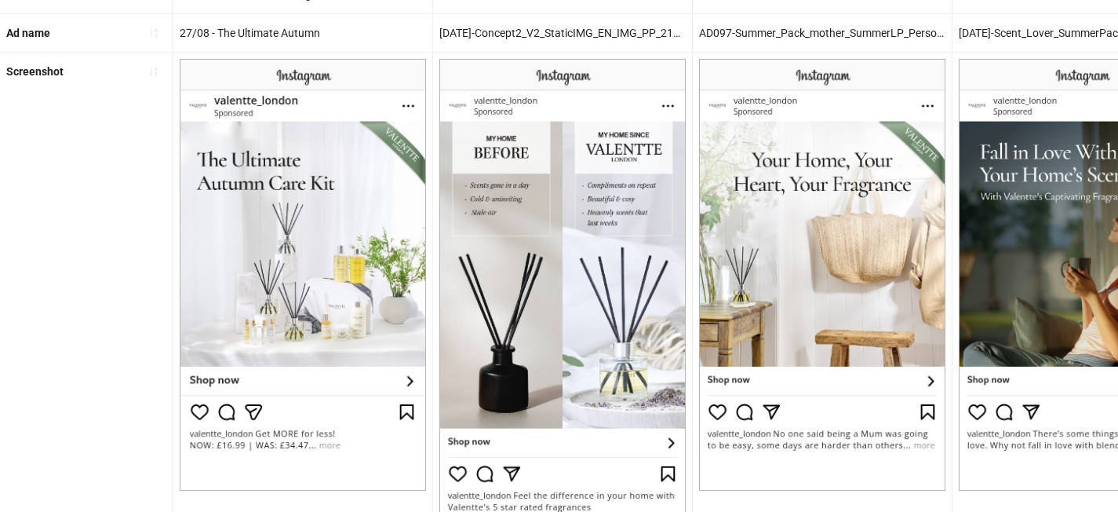
scroll to position [0, 0]
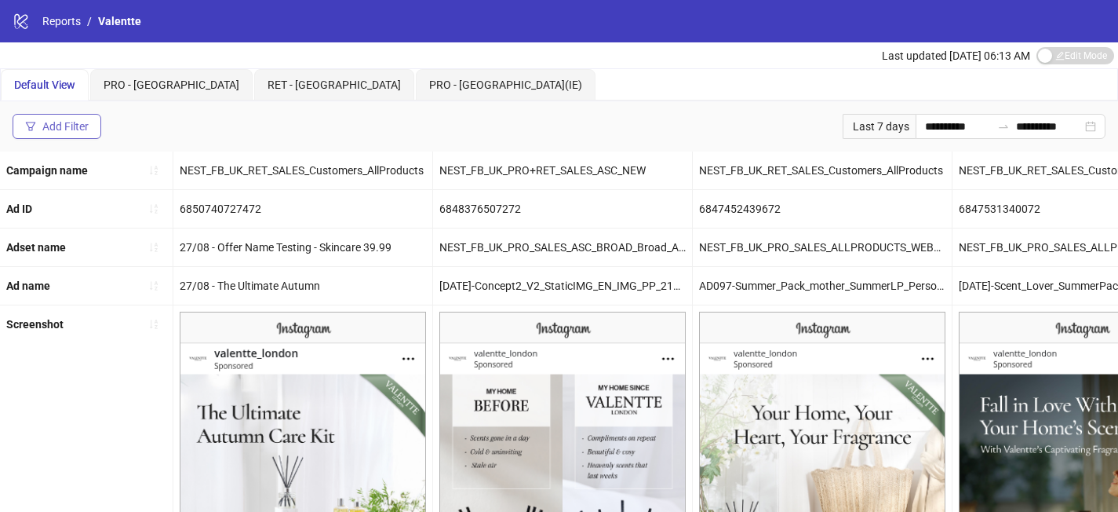
click at [75, 136] on button "Add Filter" at bounding box center [57, 126] width 89 height 25
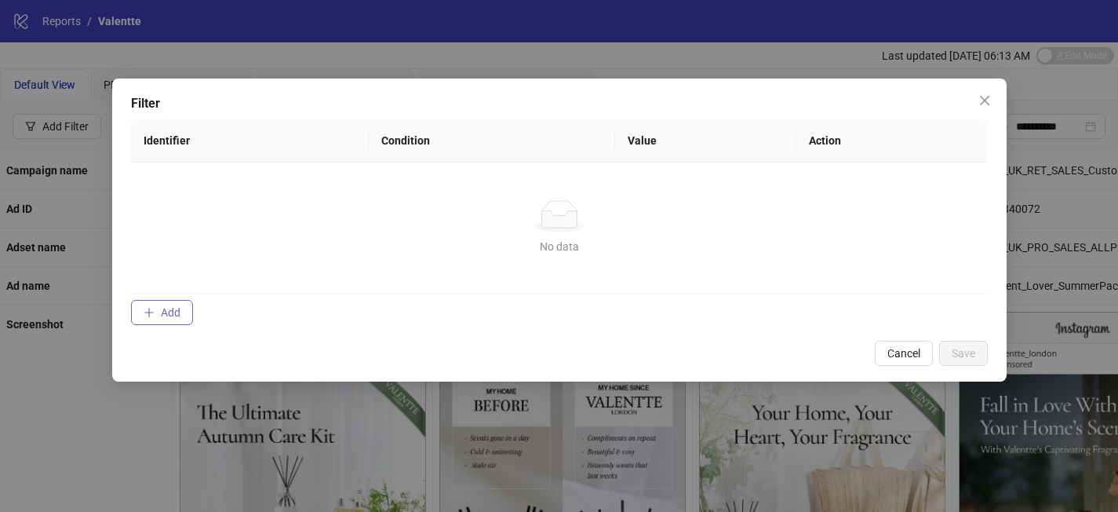
click at [173, 309] on span "Add" at bounding box center [171, 312] width 20 height 13
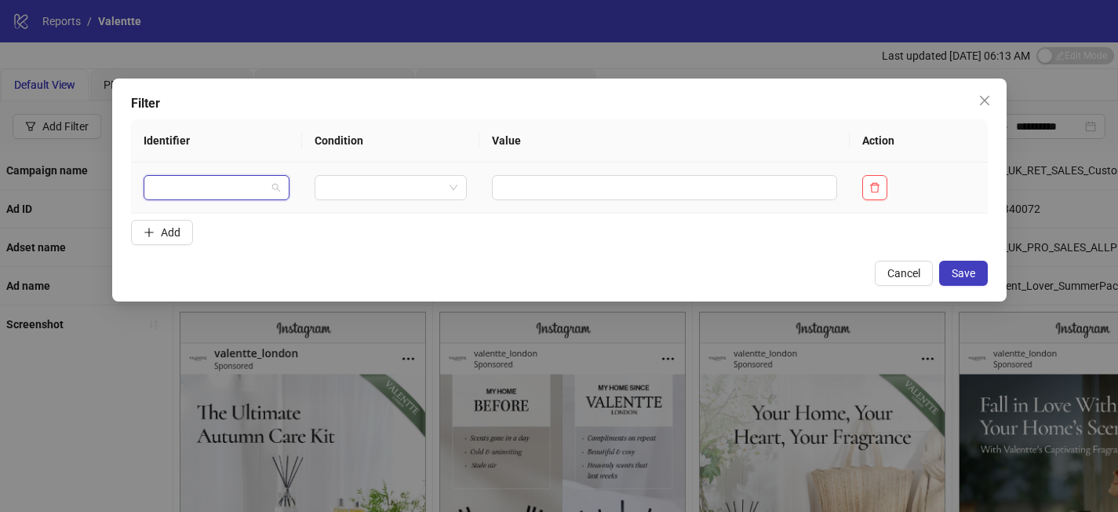
click at [218, 188] on input "search" at bounding box center [210, 188] width 114 height 24
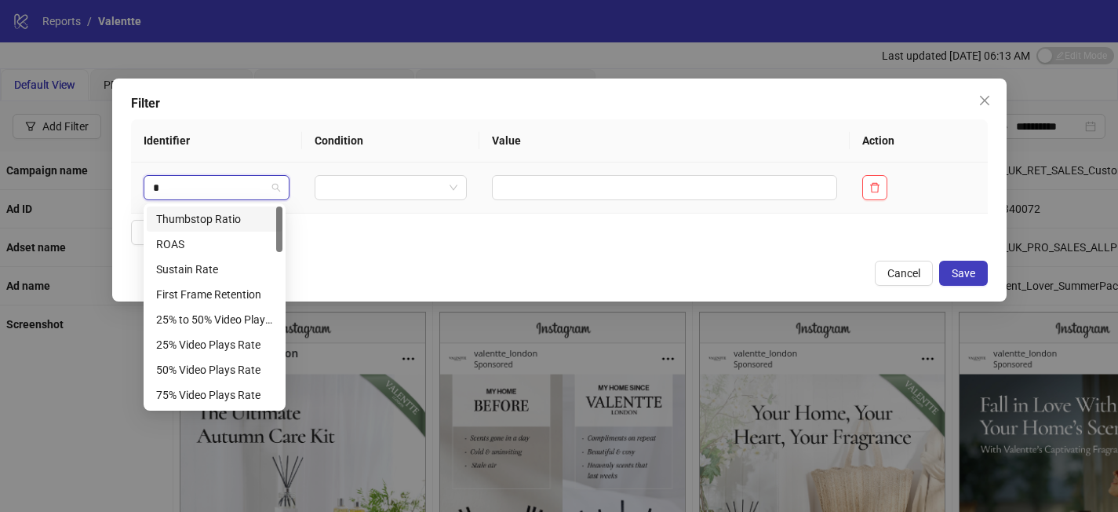
type input "**"
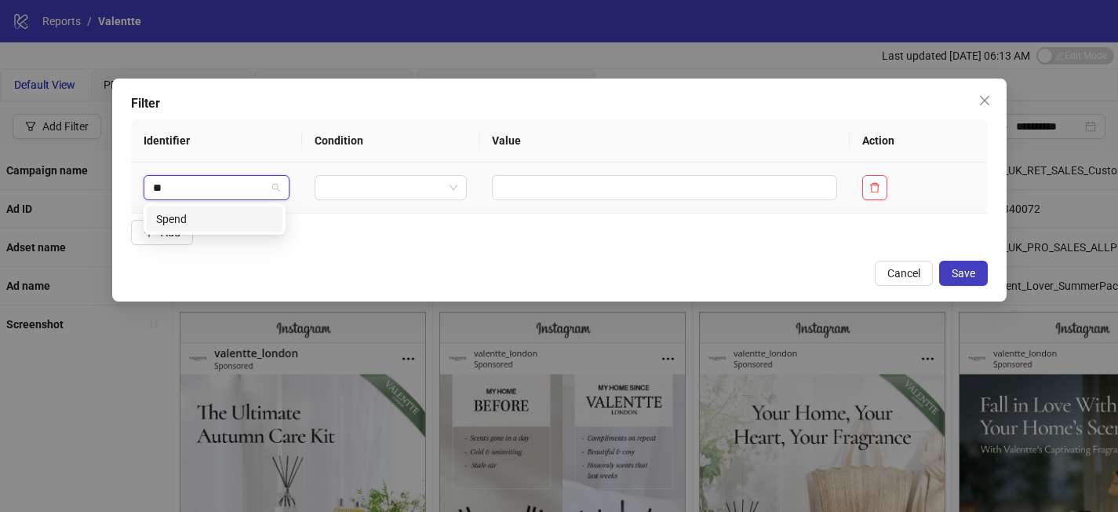
click at [259, 228] on div "Spend" at bounding box center [215, 218] width 136 height 25
click at [362, 188] on input "search" at bounding box center [411, 188] width 111 height 24
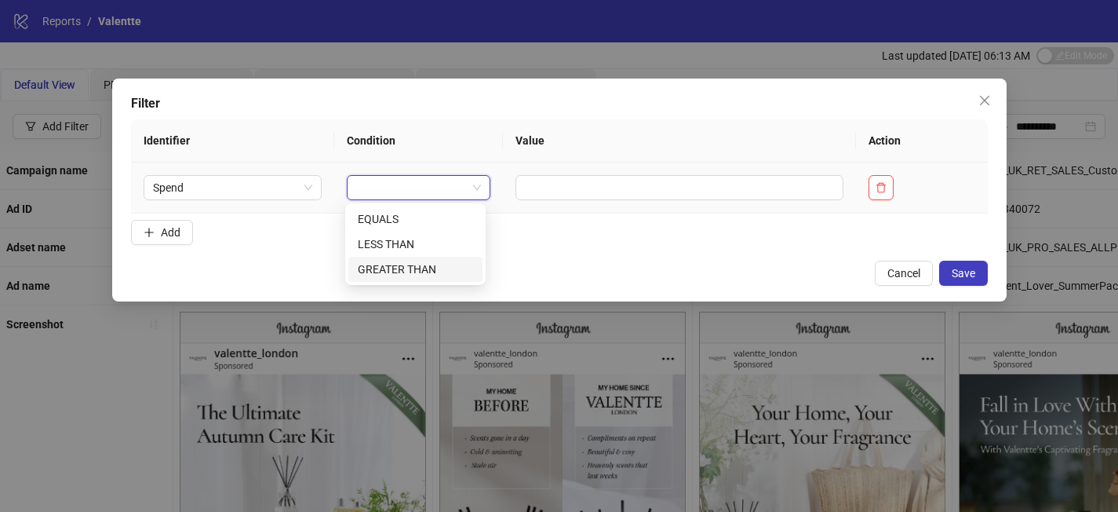
click at [393, 263] on div "GREATER THAN" at bounding box center [415, 269] width 115 height 17
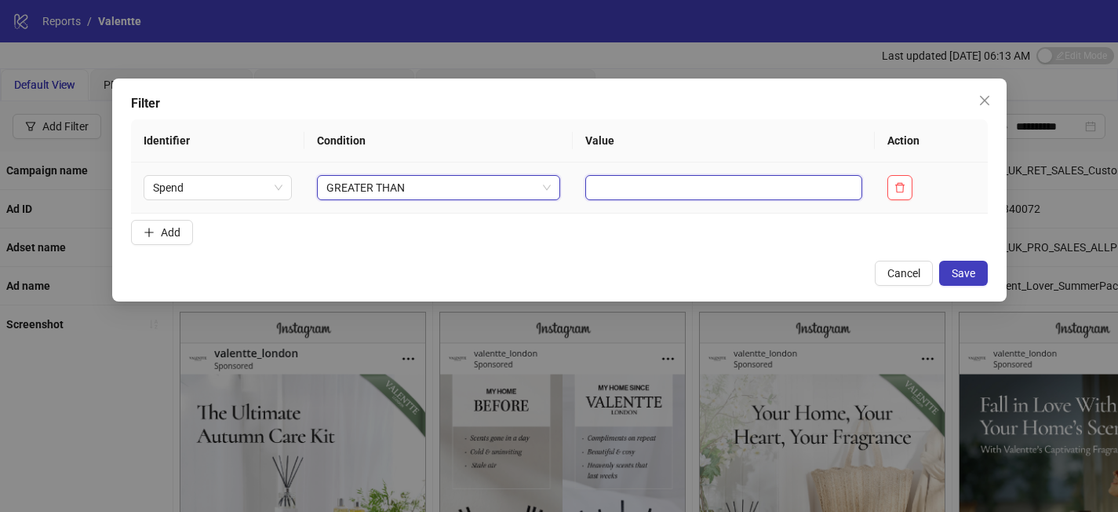
click at [603, 184] on input "text" at bounding box center [723, 187] width 277 height 25
type input "**"
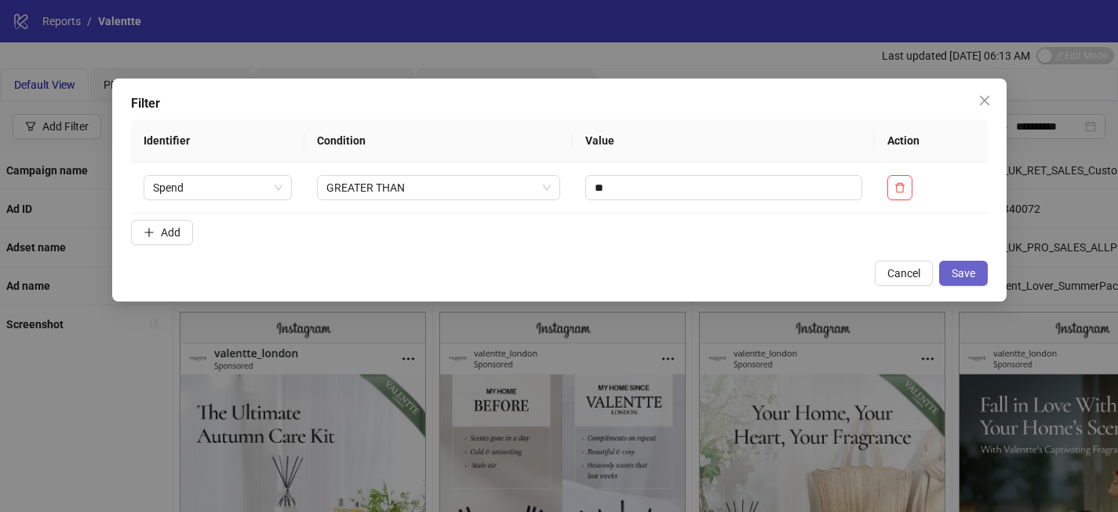
click at [986, 268] on button "Save" at bounding box center [963, 273] width 49 height 25
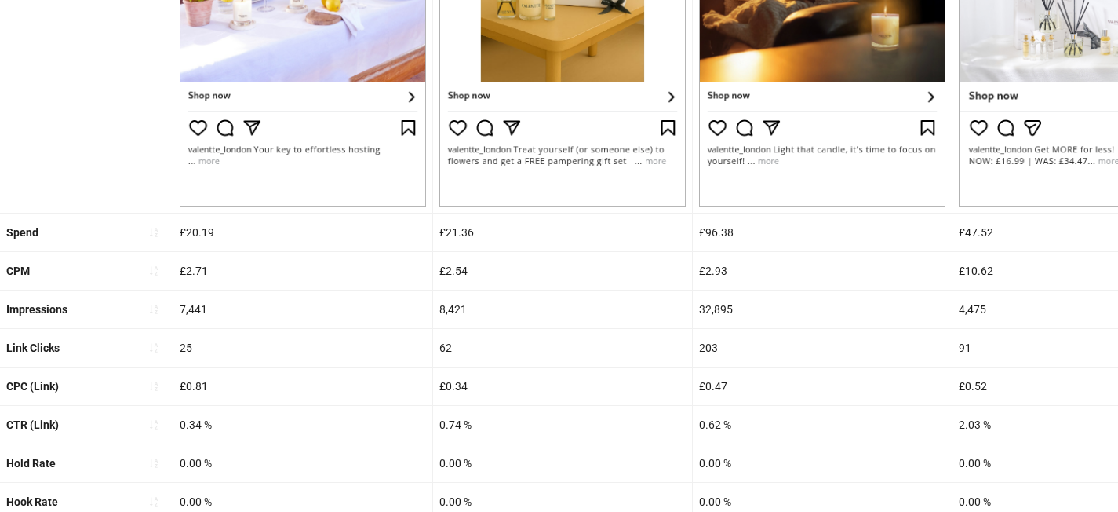
scroll to position [550, 0]
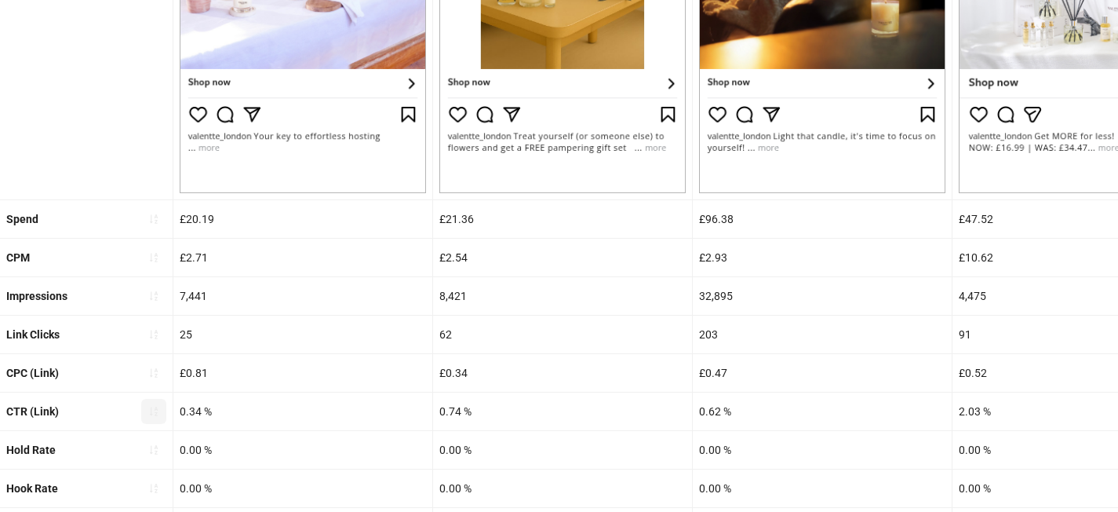
click at [159, 413] on icon "sort-ascending" at bounding box center [153, 411] width 11 height 11
click at [159, 413] on span "button" at bounding box center [153, 411] width 11 height 13
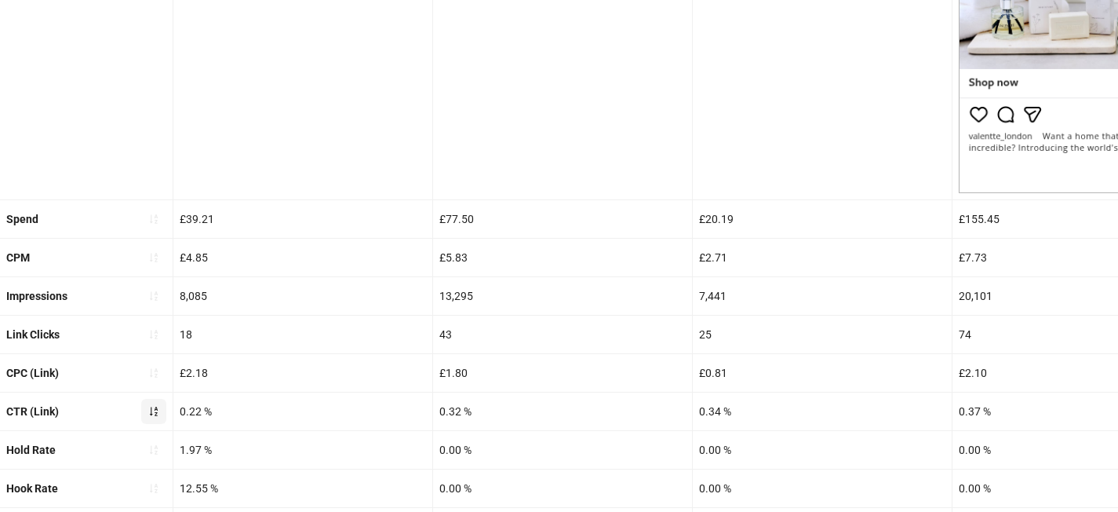
click at [159, 414] on icon "sort-ascending" at bounding box center [153, 411] width 11 height 11
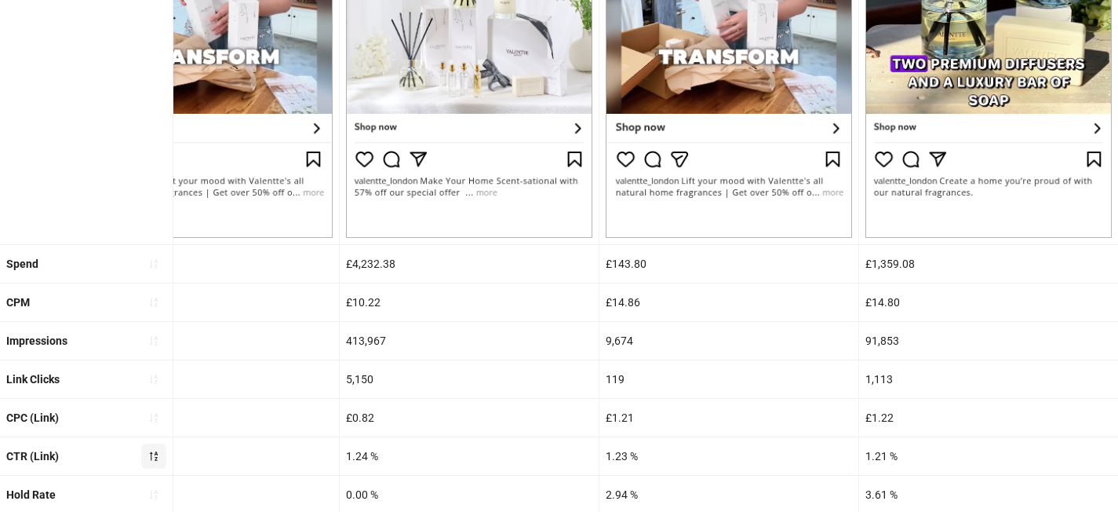
scroll to position [687, 0]
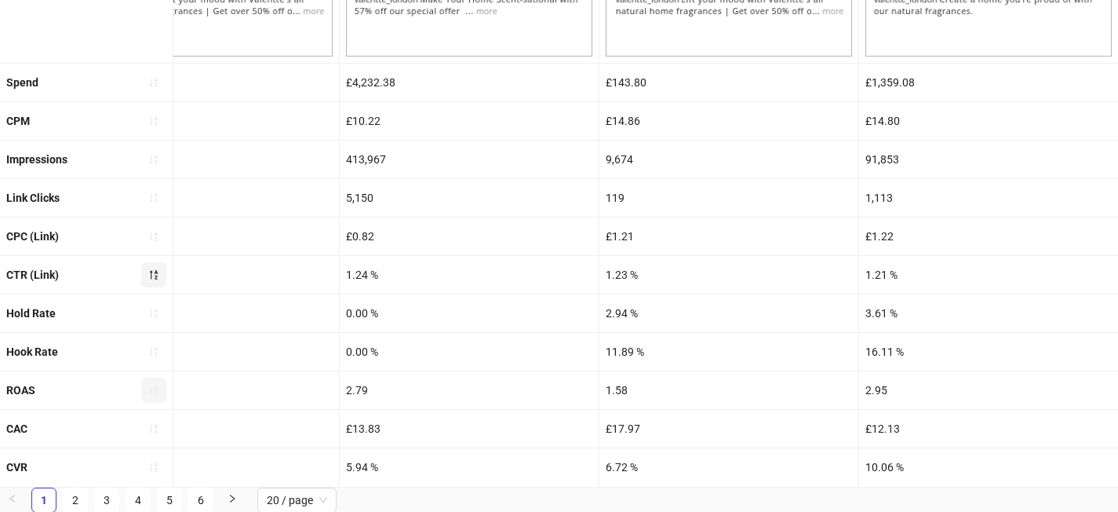
click at [153, 381] on button "button" at bounding box center [153, 389] width 25 height 25
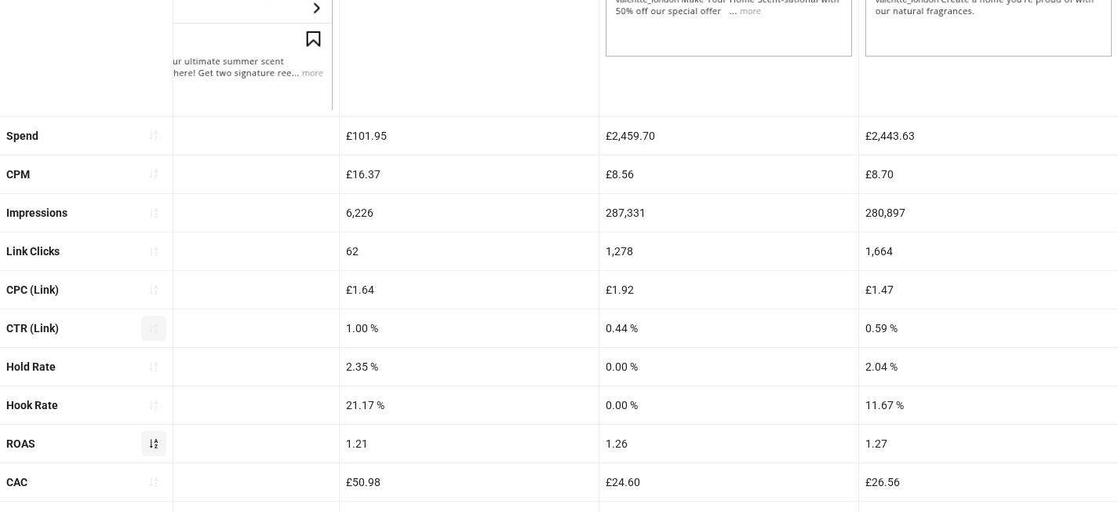
click at [154, 447] on icon "sort-ascending" at bounding box center [153, 443] width 11 height 11
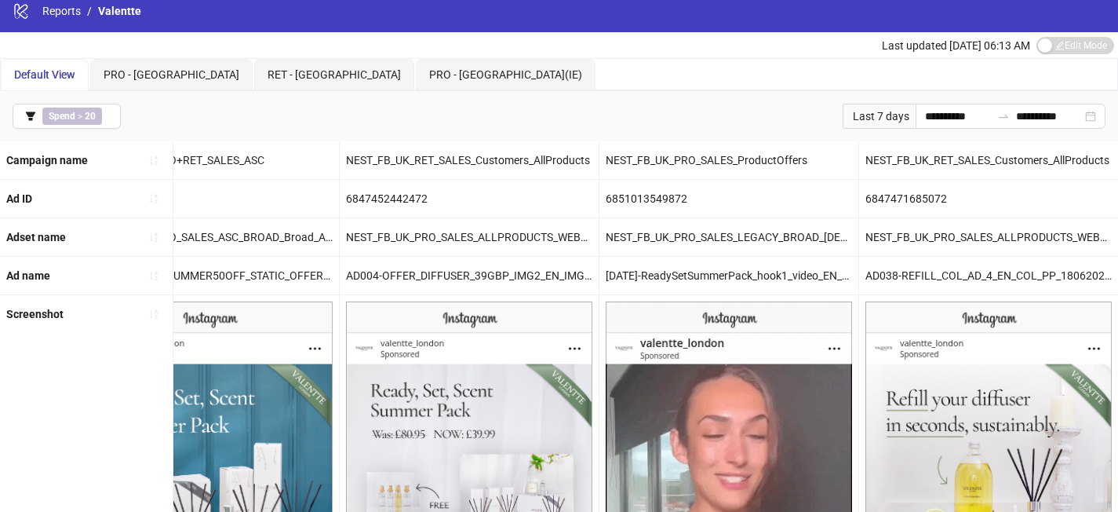
scroll to position [11, 0]
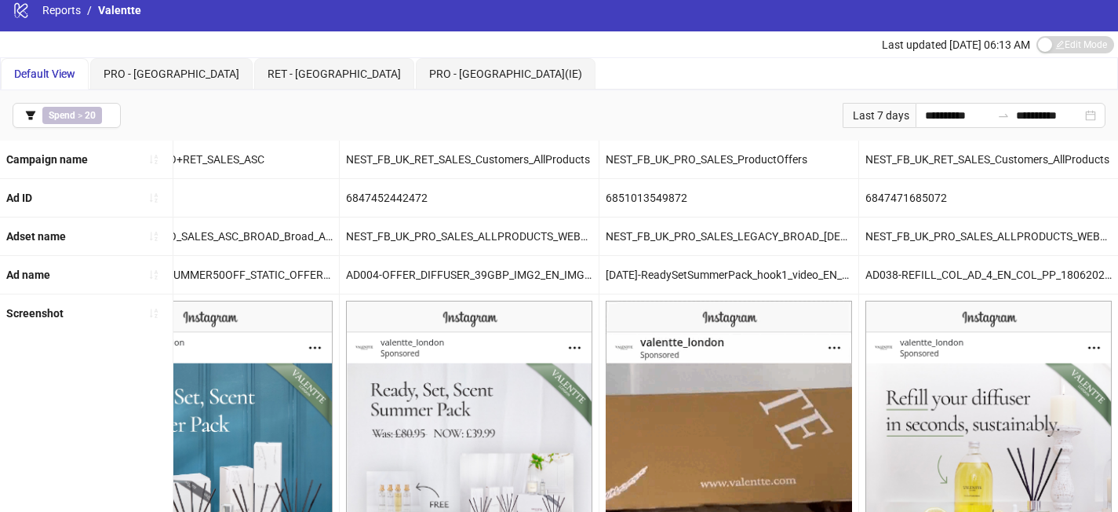
click at [878, 116] on div "Last 7 days" at bounding box center [879, 115] width 73 height 25
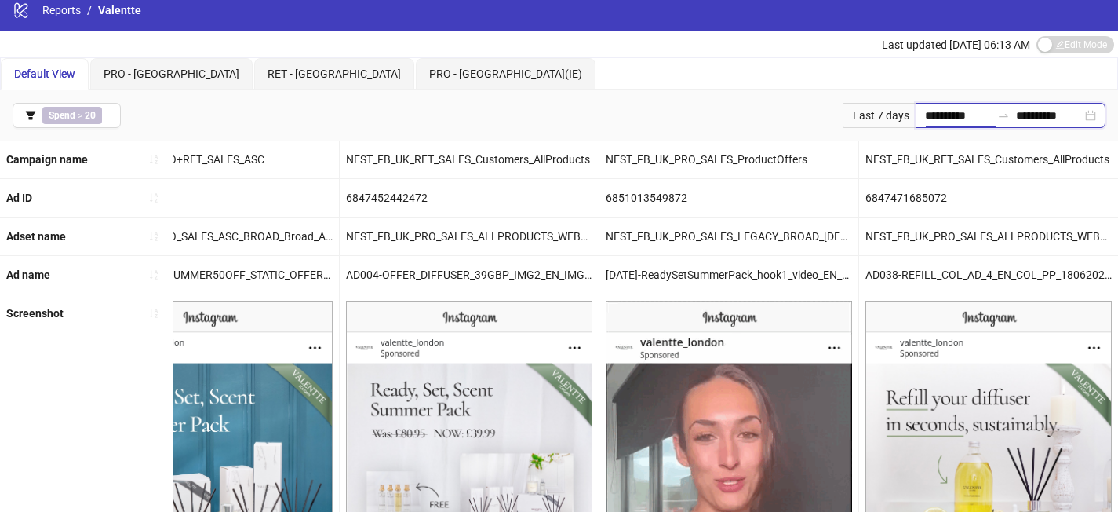
click at [925, 122] on input "**********" at bounding box center [958, 115] width 66 height 17
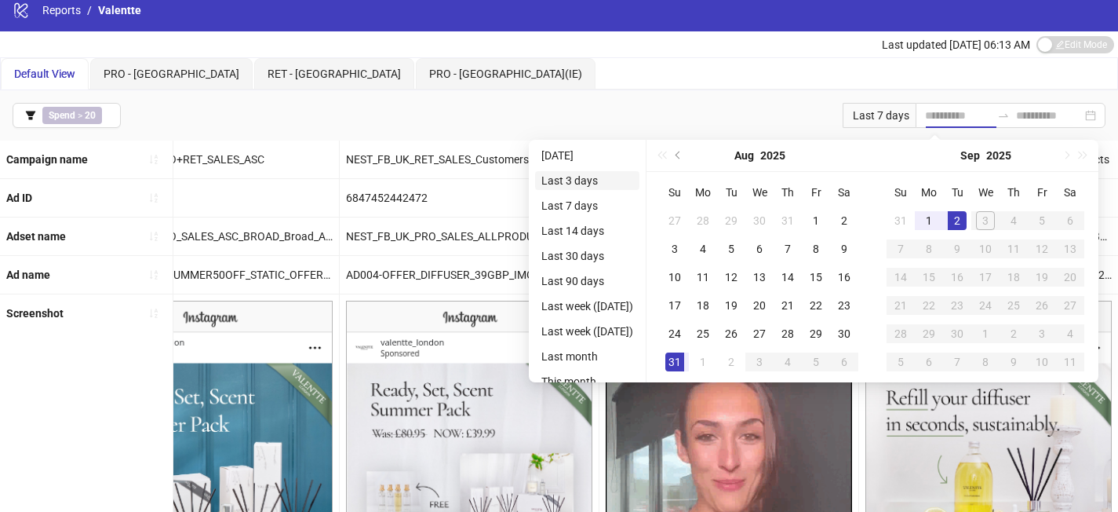
click at [590, 185] on li "Last 3 days" at bounding box center [587, 180] width 104 height 19
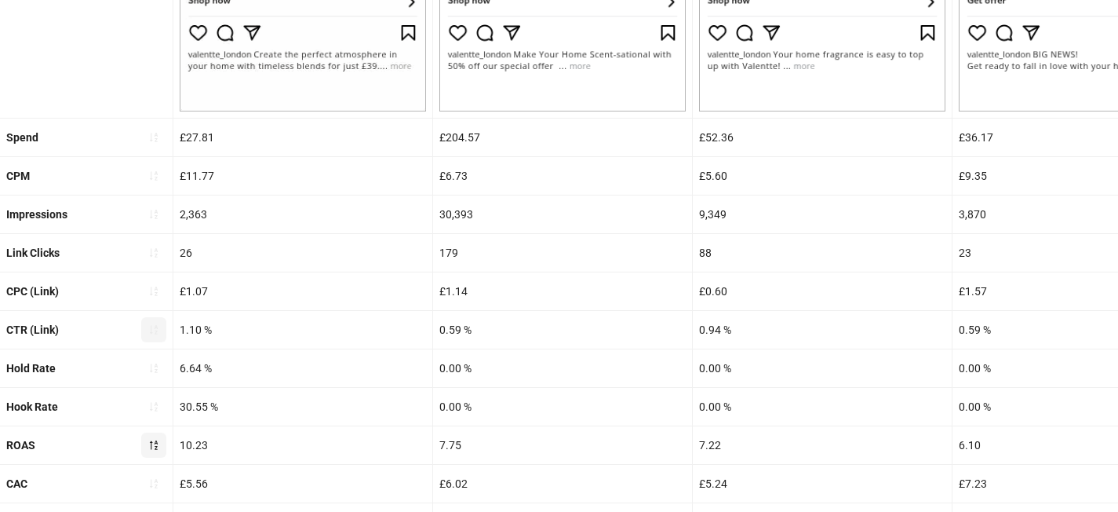
scroll to position [687, 0]
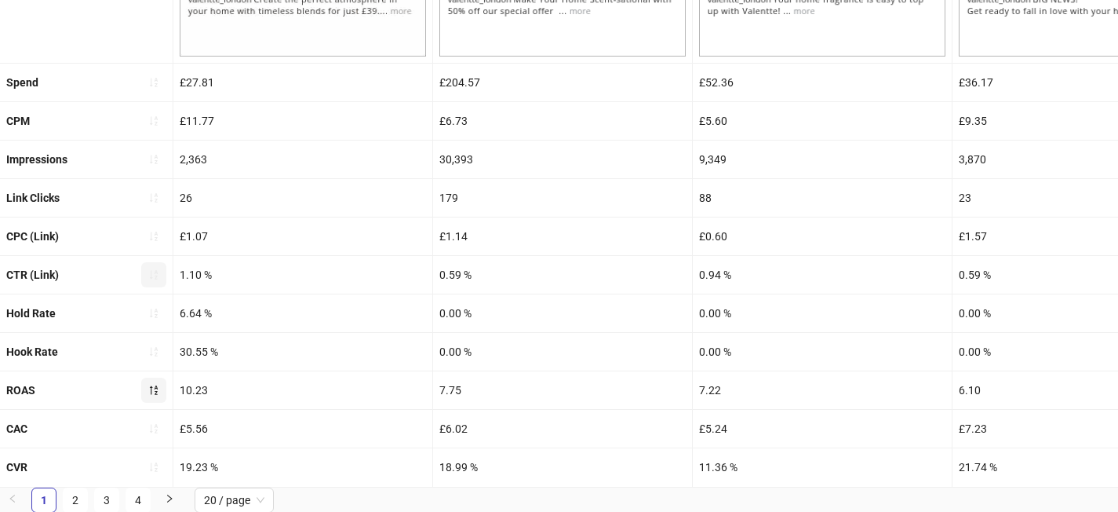
click at [151, 269] on icon "sort-ascending" at bounding box center [153, 274] width 11 height 11
click at [151, 269] on icon "loading" at bounding box center [153, 274] width 11 height 11
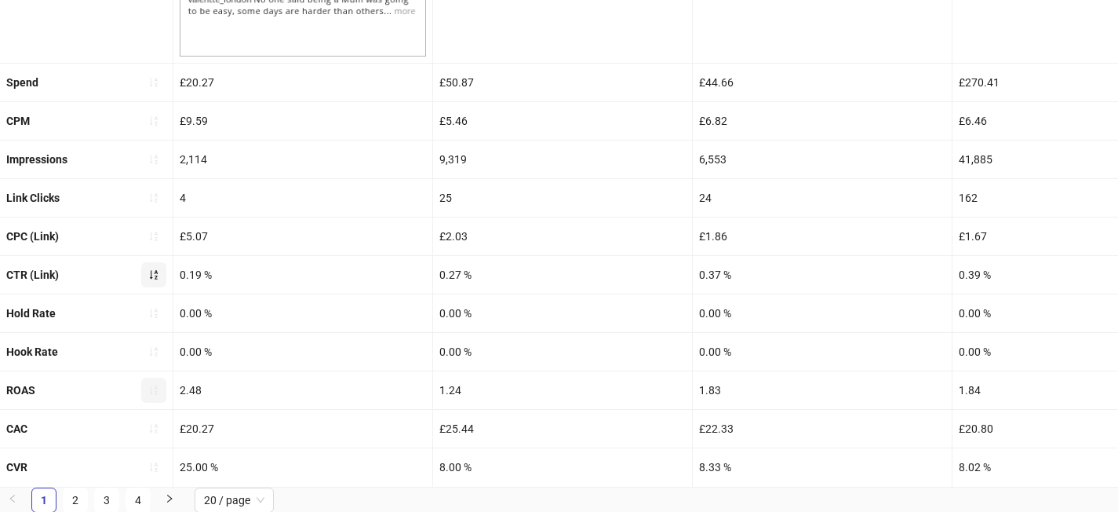
click at [155, 272] on icon "sort-ascending" at bounding box center [154, 274] width 8 height 9
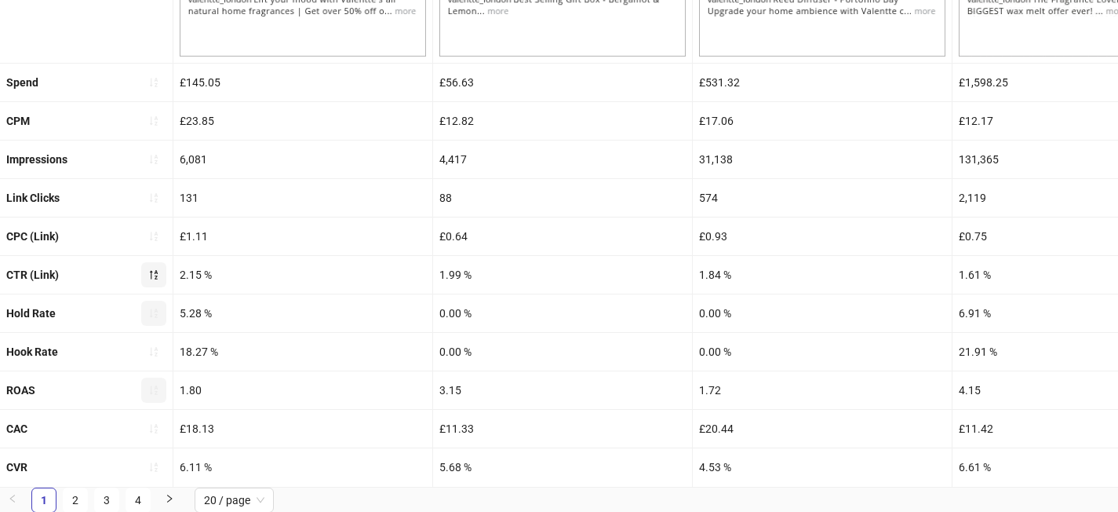
click at [156, 310] on icon "sort-ascending" at bounding box center [154, 312] width 8 height 9
click at [156, 310] on icon "loading" at bounding box center [153, 313] width 11 height 11
click at [156, 310] on icon "sort-ascending" at bounding box center [154, 312] width 8 height 9
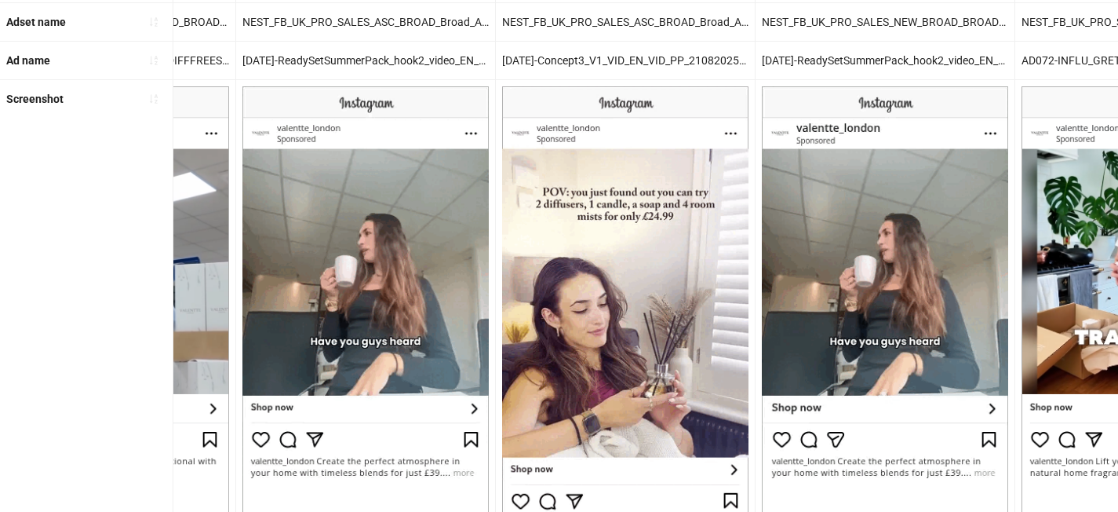
scroll to position [0, 0]
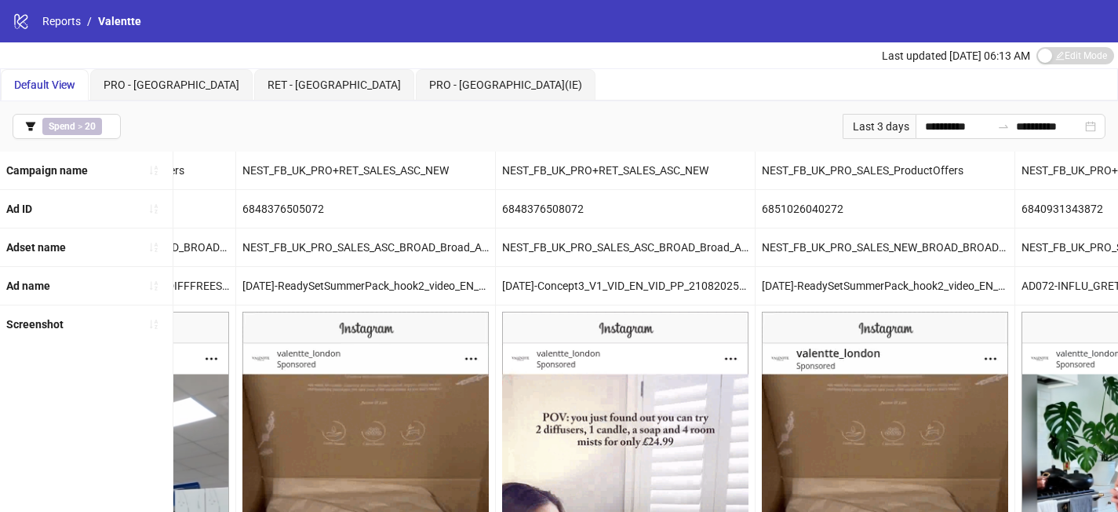
click at [879, 126] on div "Last 3 days" at bounding box center [879, 126] width 73 height 25
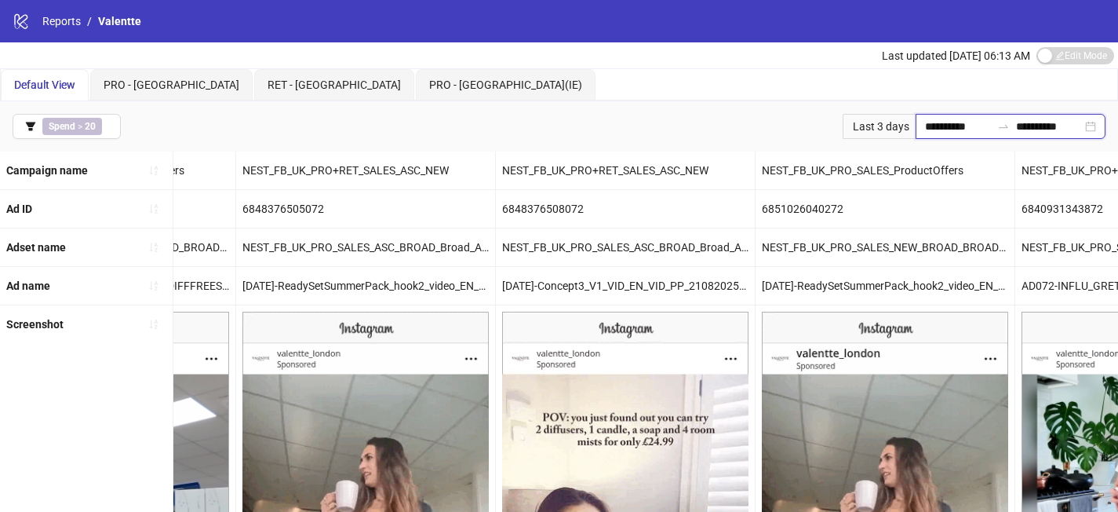
click at [925, 133] on input "**********" at bounding box center [958, 126] width 66 height 17
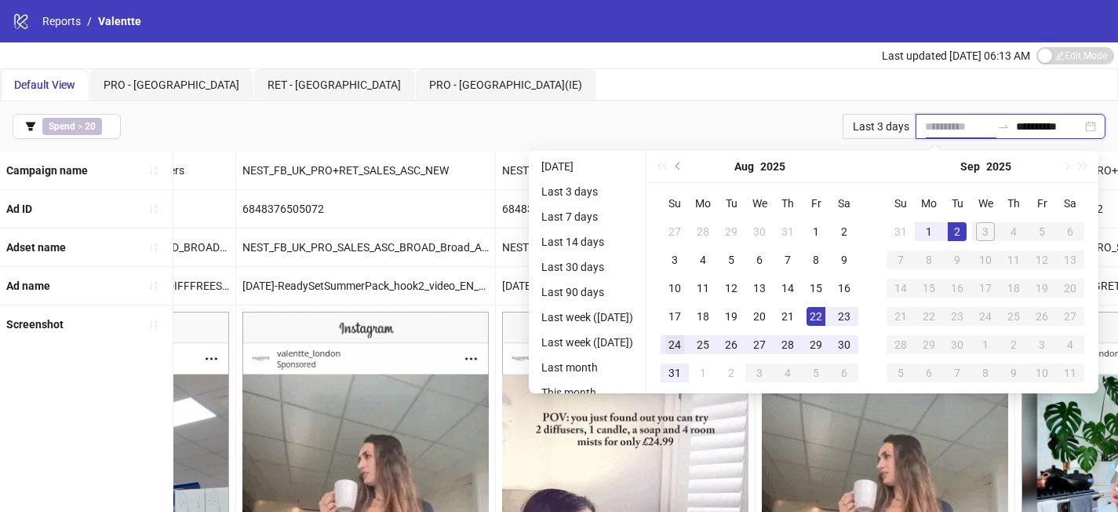
type input "**********"
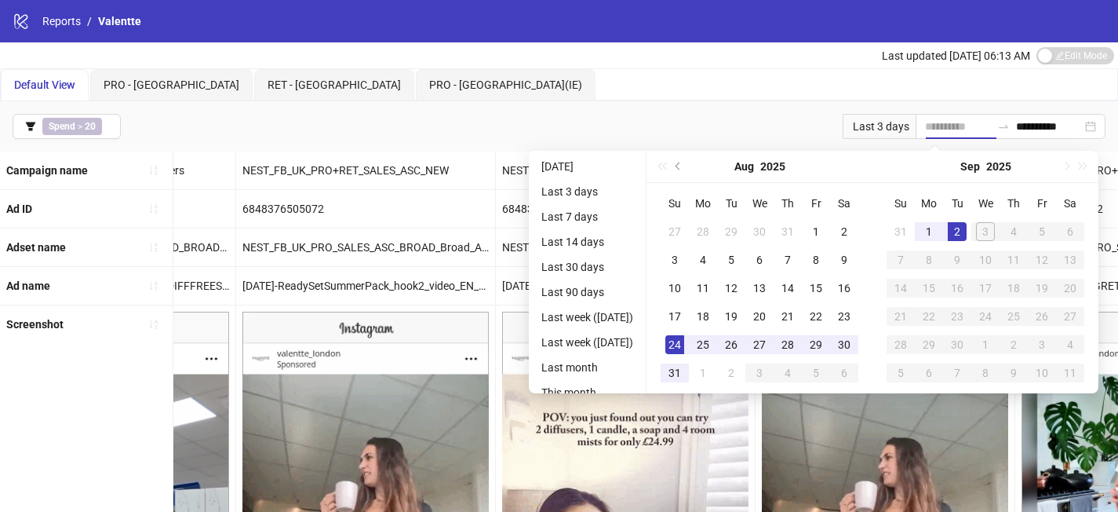
click at [684, 342] on div "24" at bounding box center [674, 344] width 19 height 19
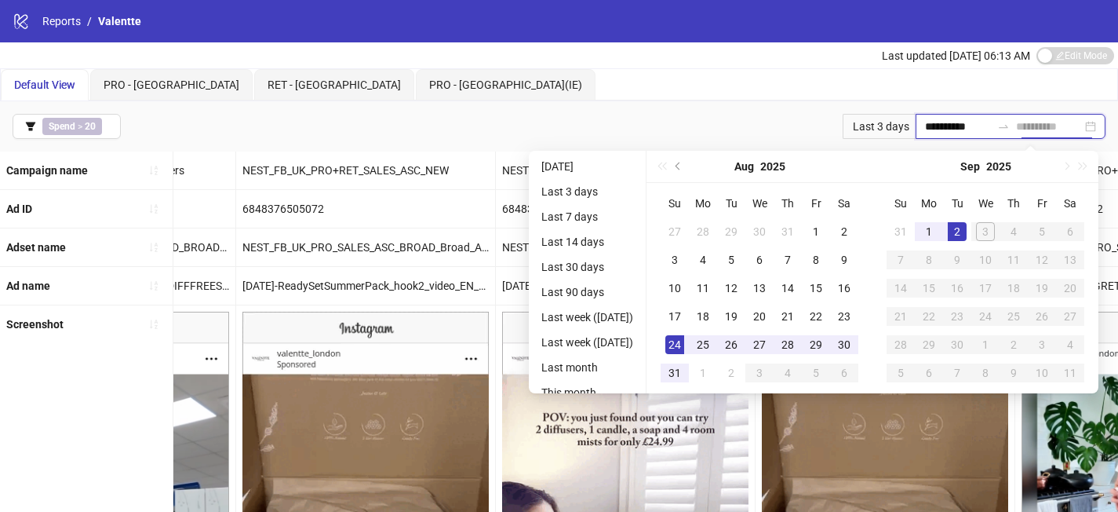
type input "**********"
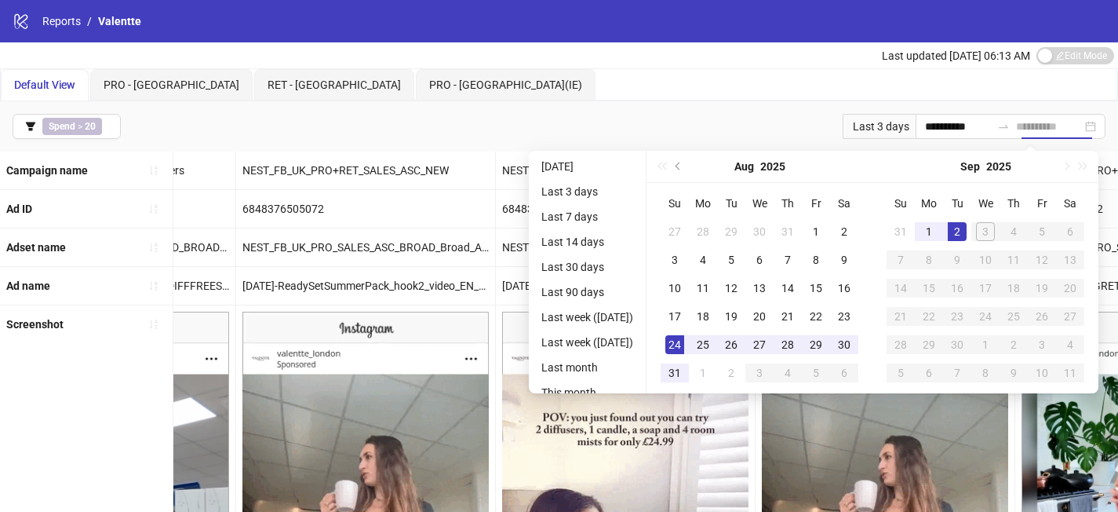
click at [964, 225] on div "2" at bounding box center [957, 231] width 19 height 19
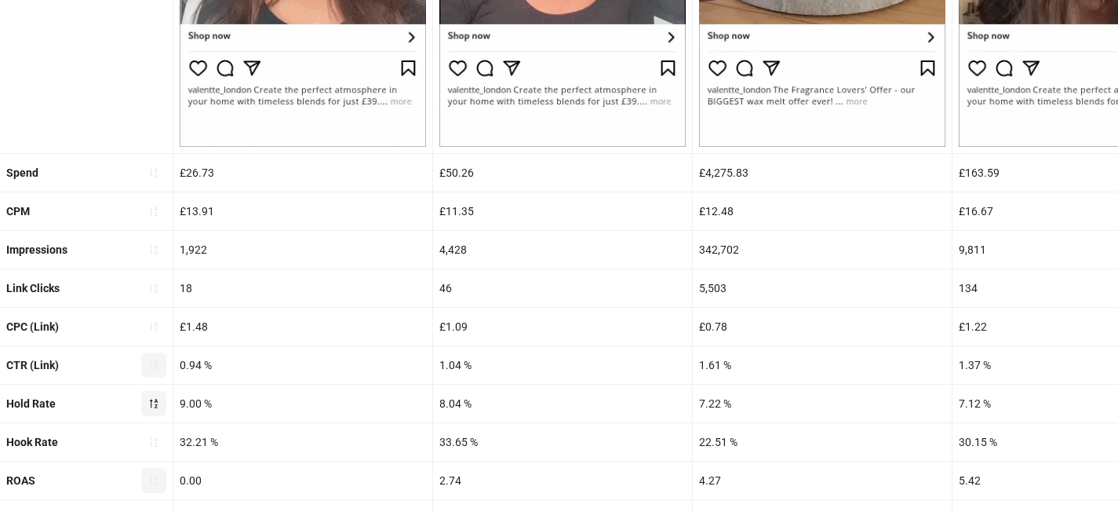
scroll to position [687, 0]
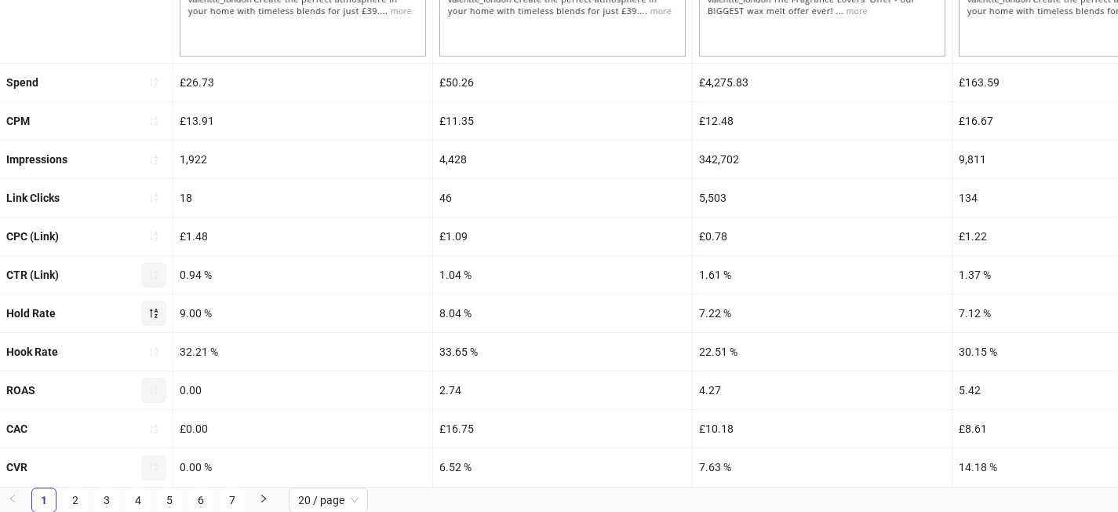
click at [153, 476] on button "button" at bounding box center [153, 467] width 25 height 25
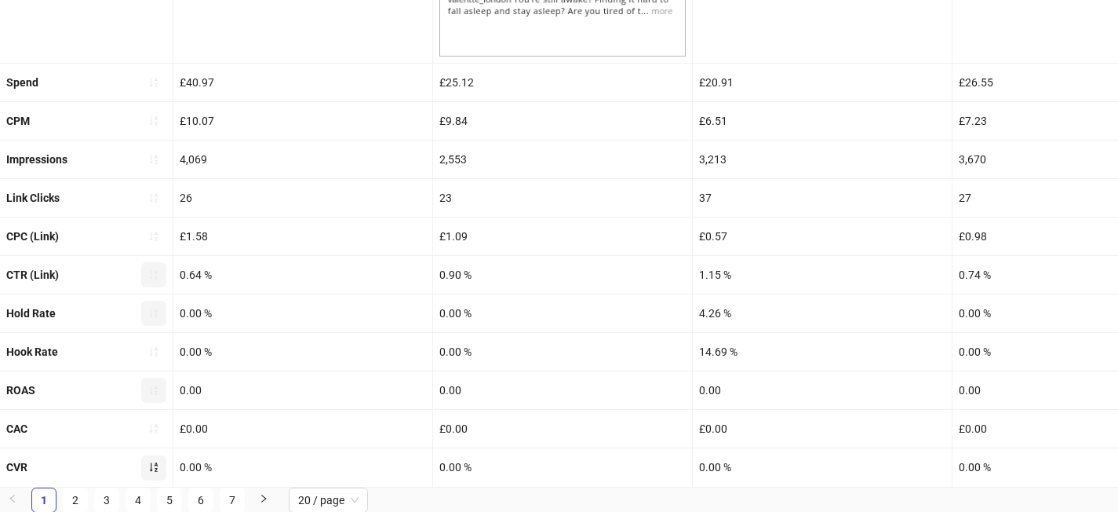
click at [154, 469] on icon "sort-ascending" at bounding box center [153, 466] width 11 height 11
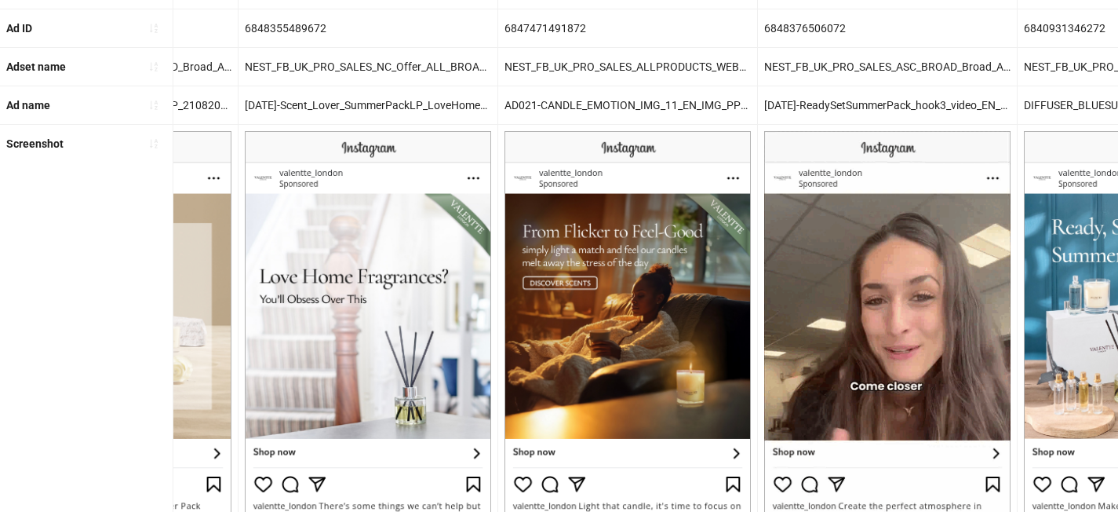
scroll to position [0, 0]
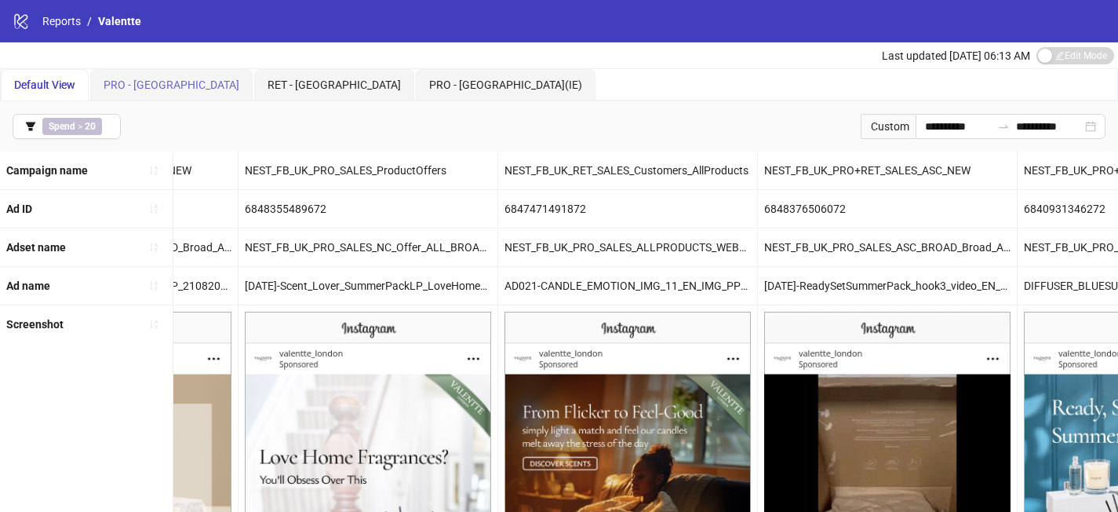
click at [128, 98] on div "PRO - [GEOGRAPHIC_DATA]" at bounding box center [171, 84] width 162 height 31
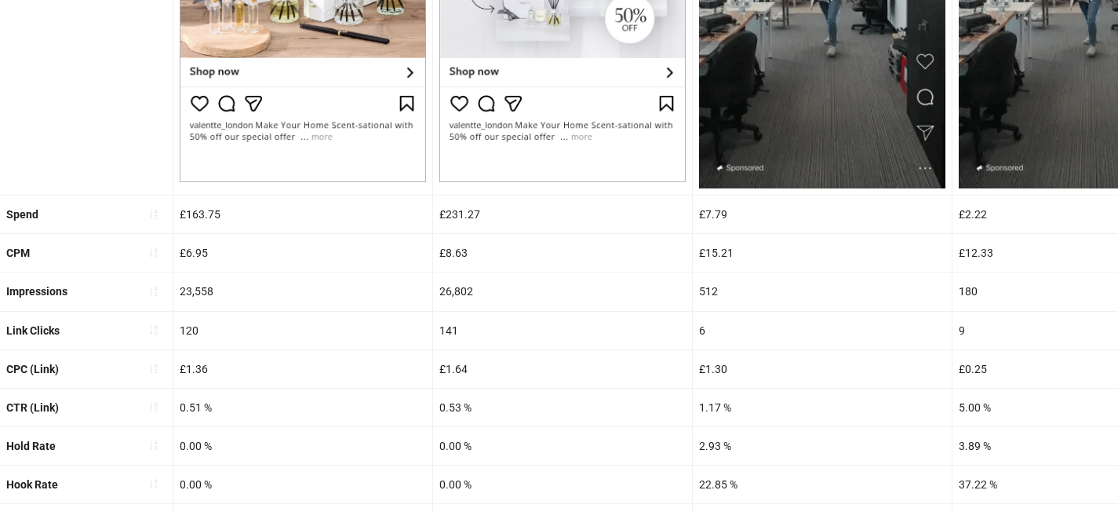
scroll to position [693, 0]
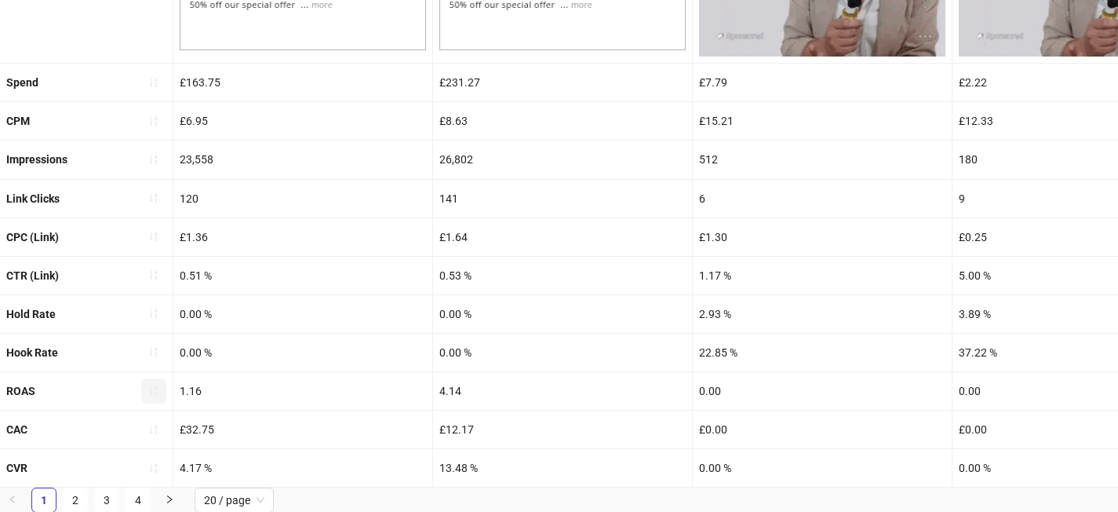
click at [159, 385] on icon "sort-ascending" at bounding box center [153, 390] width 11 height 11
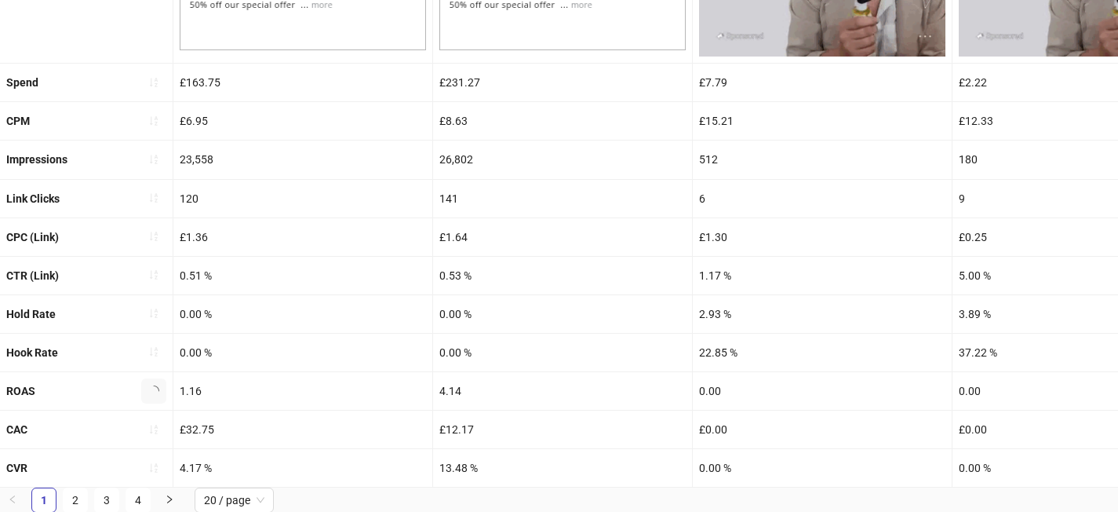
click at [159, 385] on span "button" at bounding box center [153, 391] width 11 height 13
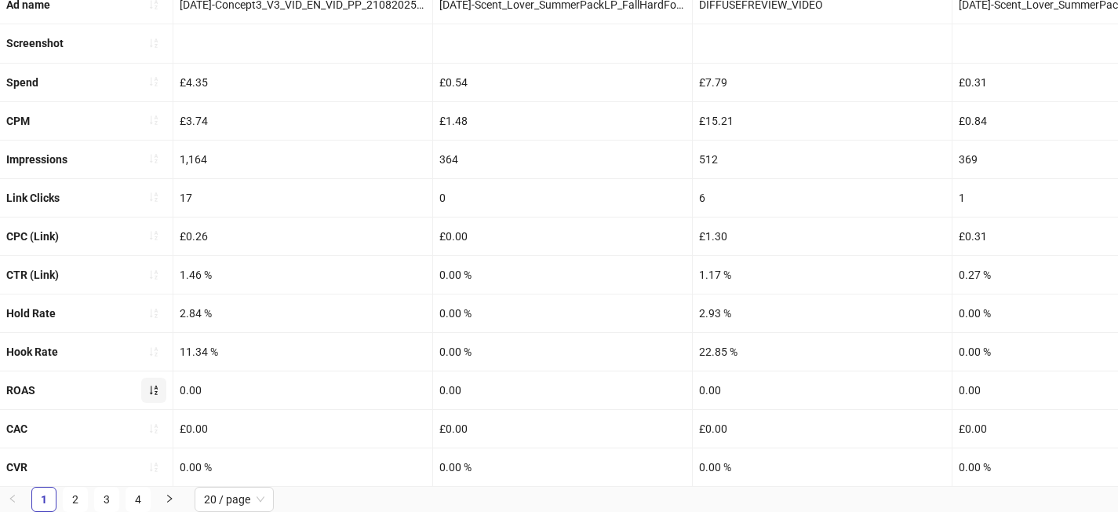
scroll to position [687, 0]
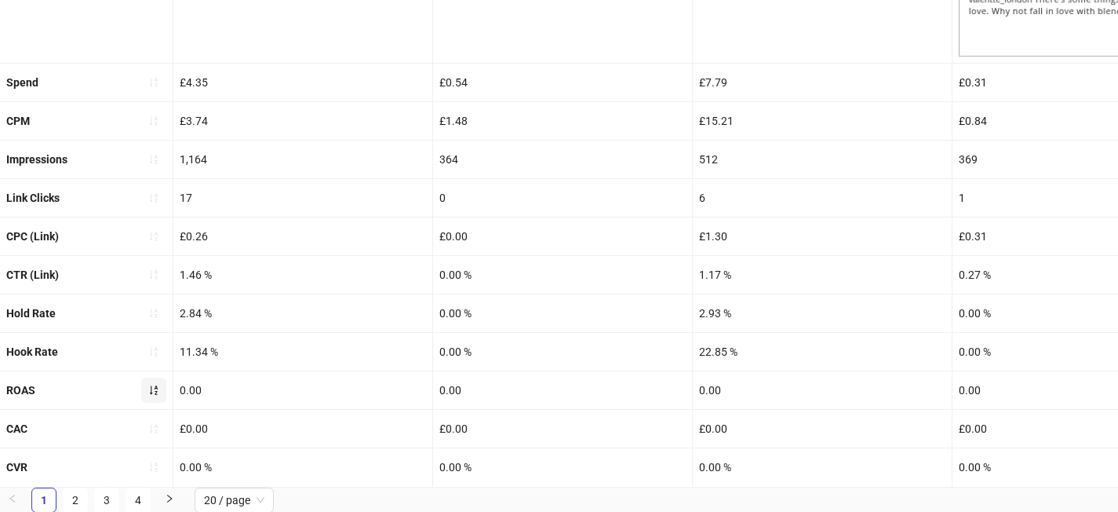
click at [158, 383] on button "button" at bounding box center [153, 389] width 25 height 25
click at [164, 469] on button "button" at bounding box center [153, 467] width 25 height 25
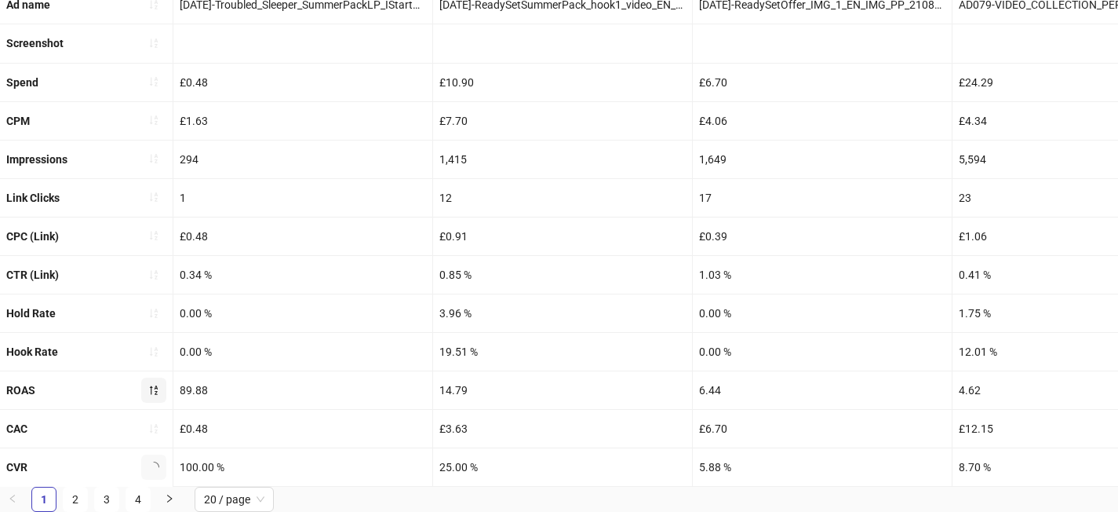
click at [164, 469] on button "button" at bounding box center [153, 466] width 25 height 25
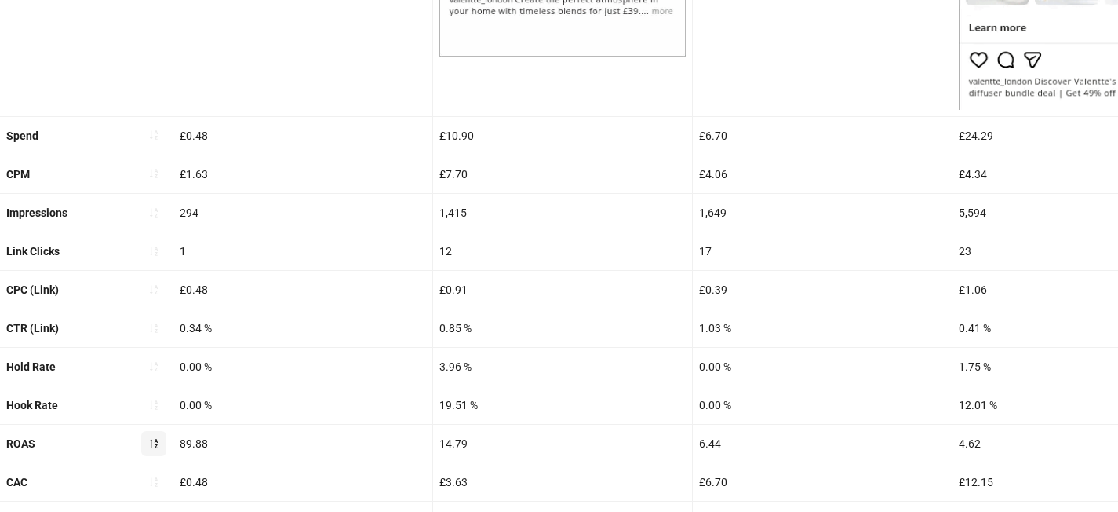
scroll to position [739, 0]
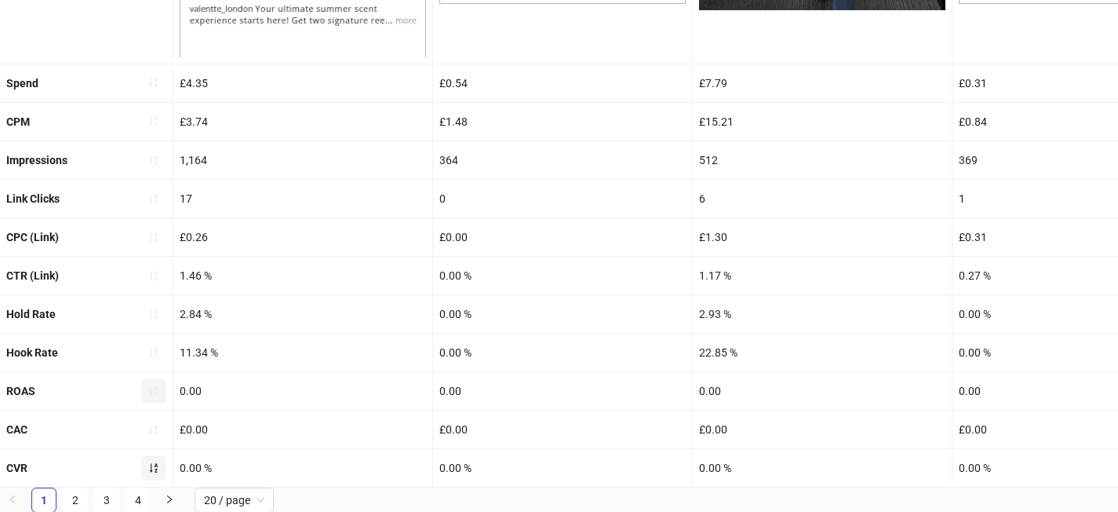
click at [160, 473] on button "button" at bounding box center [153, 467] width 25 height 25
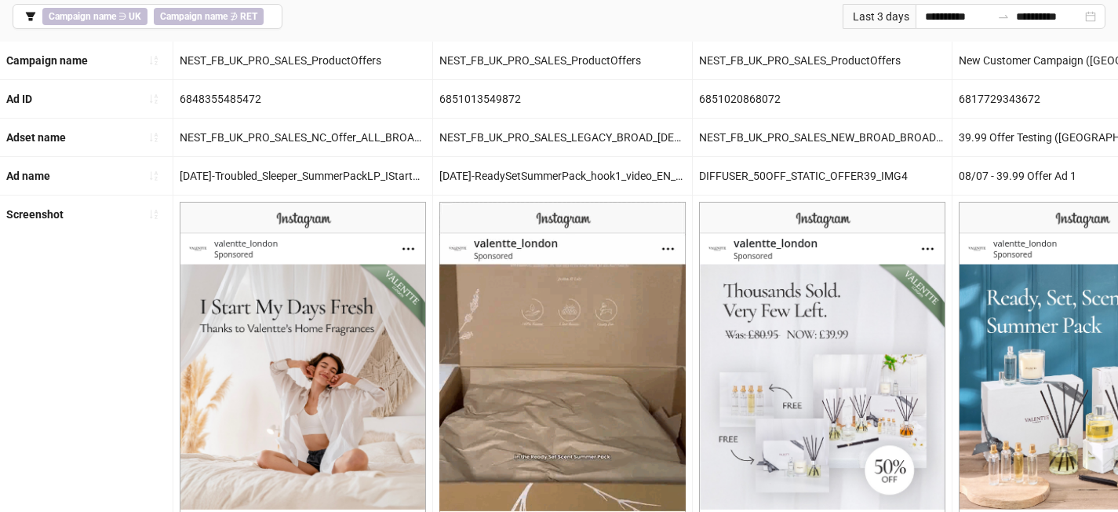
scroll to position [79, 0]
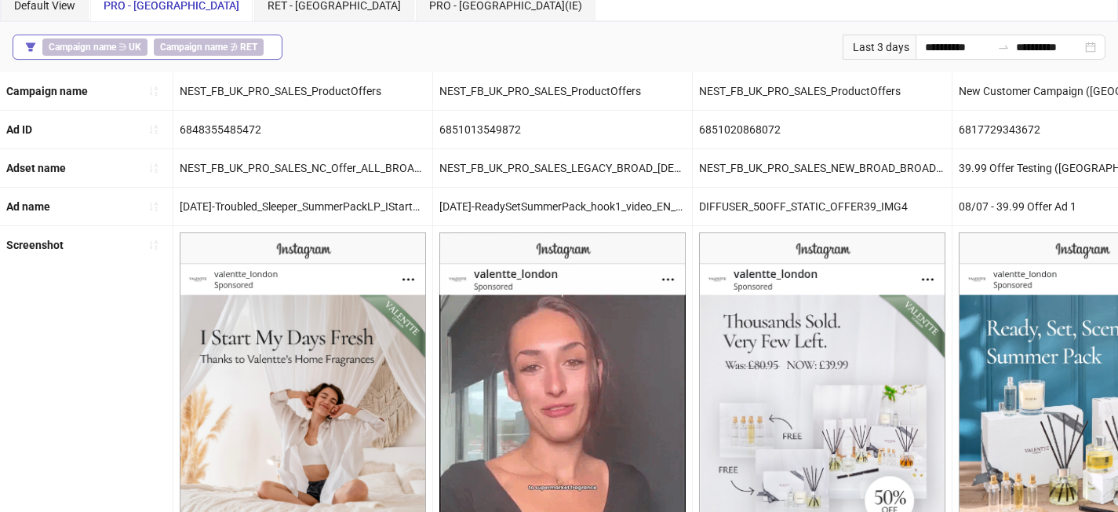
click at [275, 52] on button "Campaign name ∋ UK Campaign name ∌ RET" at bounding box center [148, 47] width 270 height 25
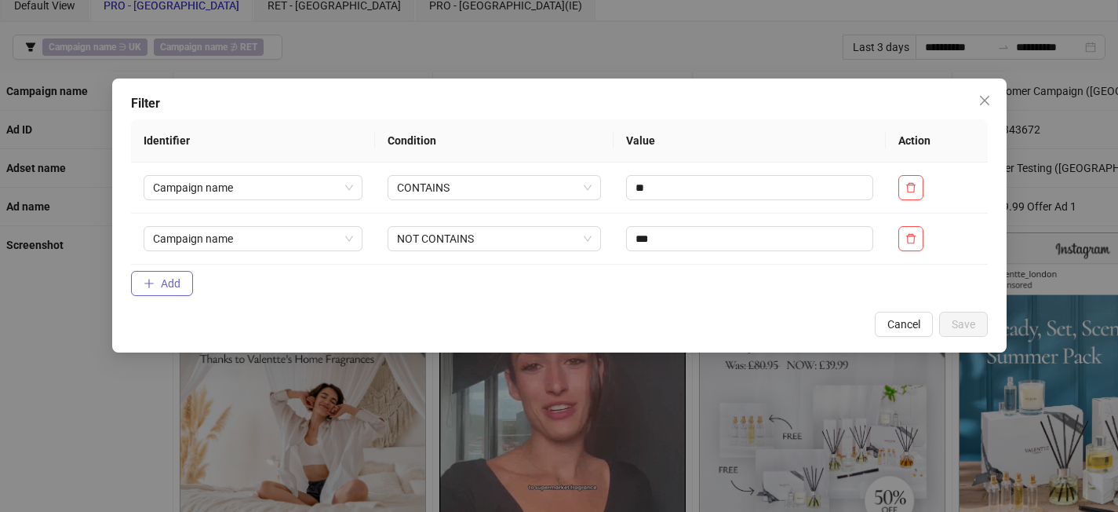
click at [180, 295] on button "Add" at bounding box center [162, 283] width 62 height 25
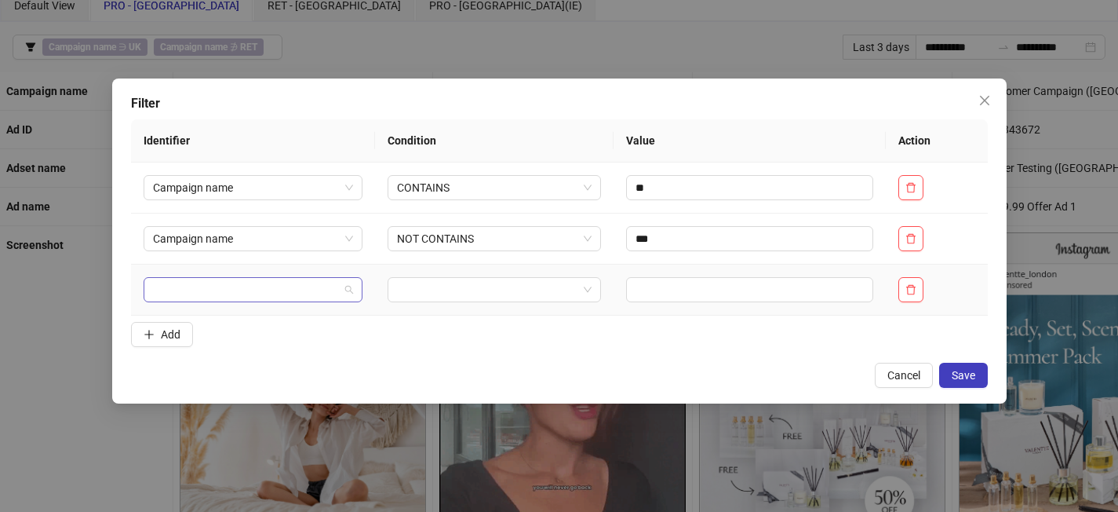
click at [197, 296] on input "search" at bounding box center [246, 290] width 186 height 24
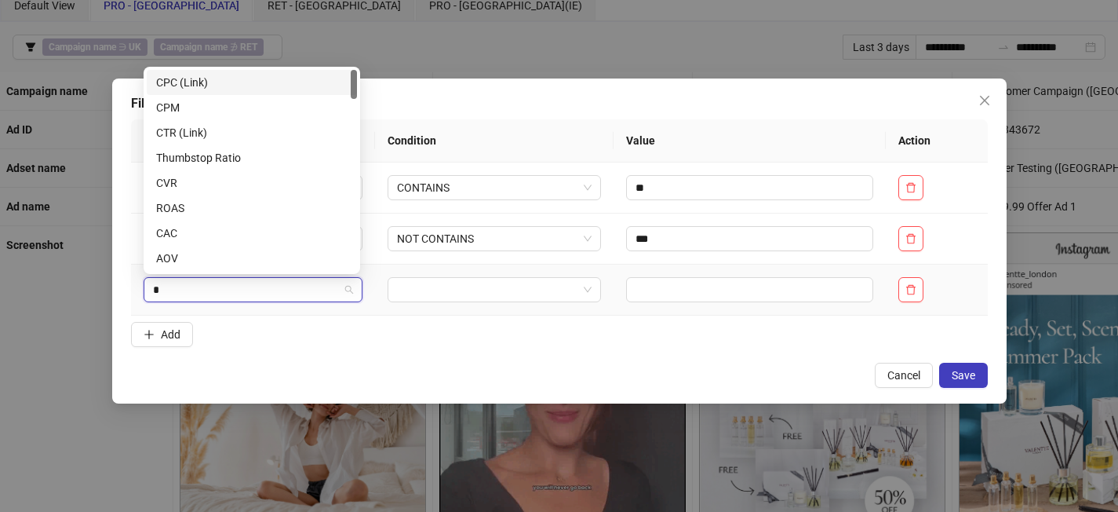
type input "**"
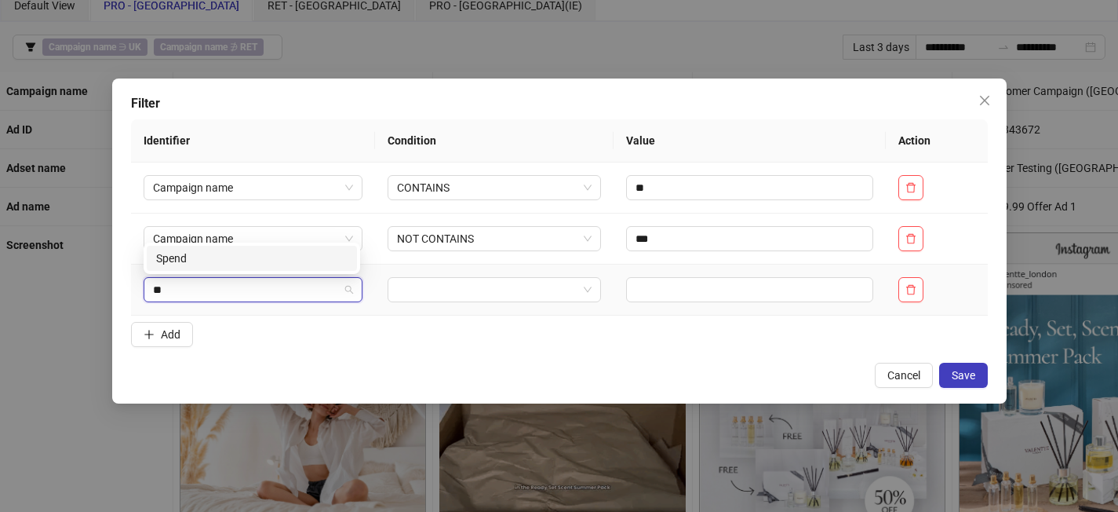
click at [244, 254] on div "Spend" at bounding box center [251, 258] width 191 height 17
click at [447, 285] on input "search" at bounding box center [487, 290] width 180 height 24
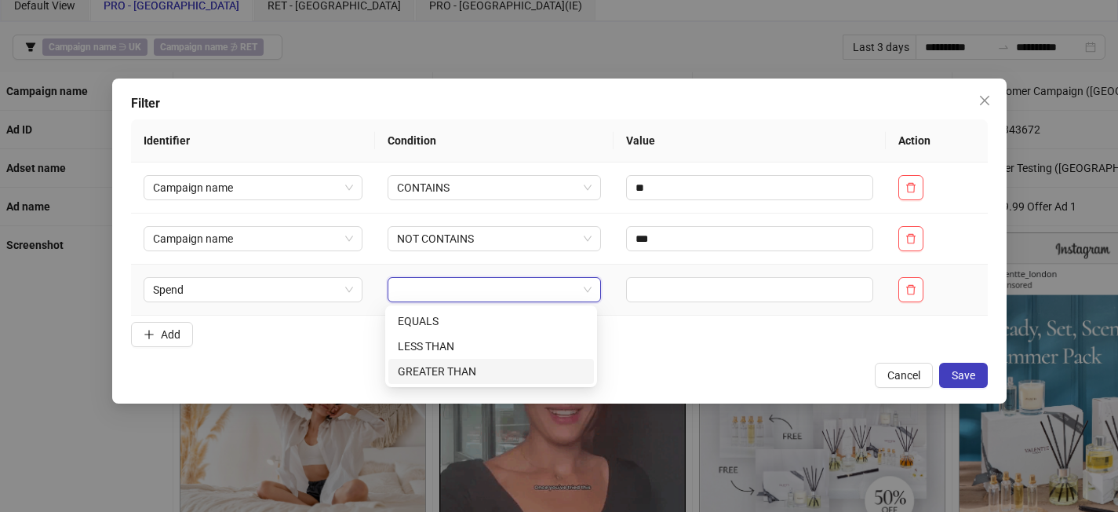
click at [466, 363] on div "GREATER THAN" at bounding box center [491, 371] width 187 height 17
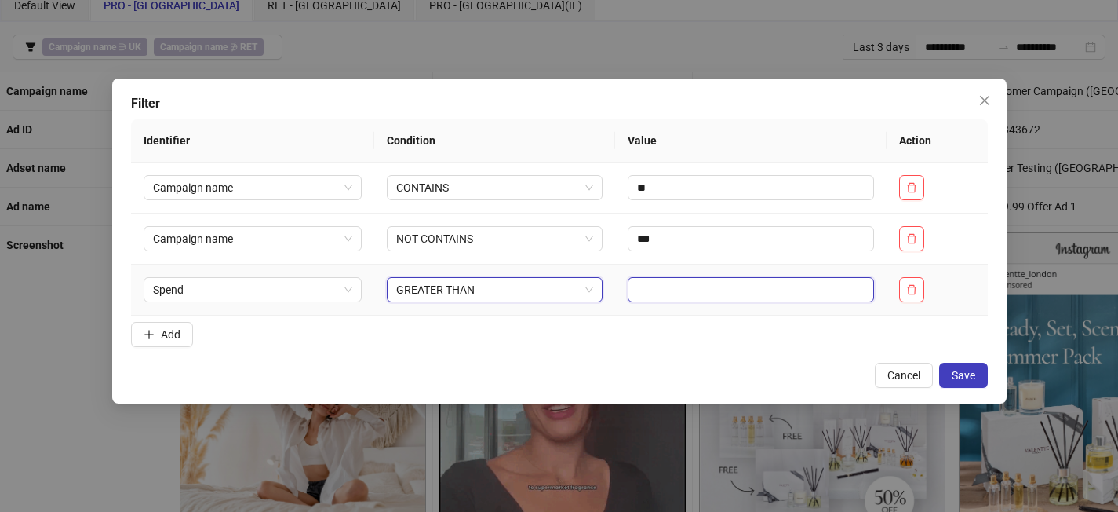
click at [655, 292] on input "text" at bounding box center [751, 289] width 246 height 25
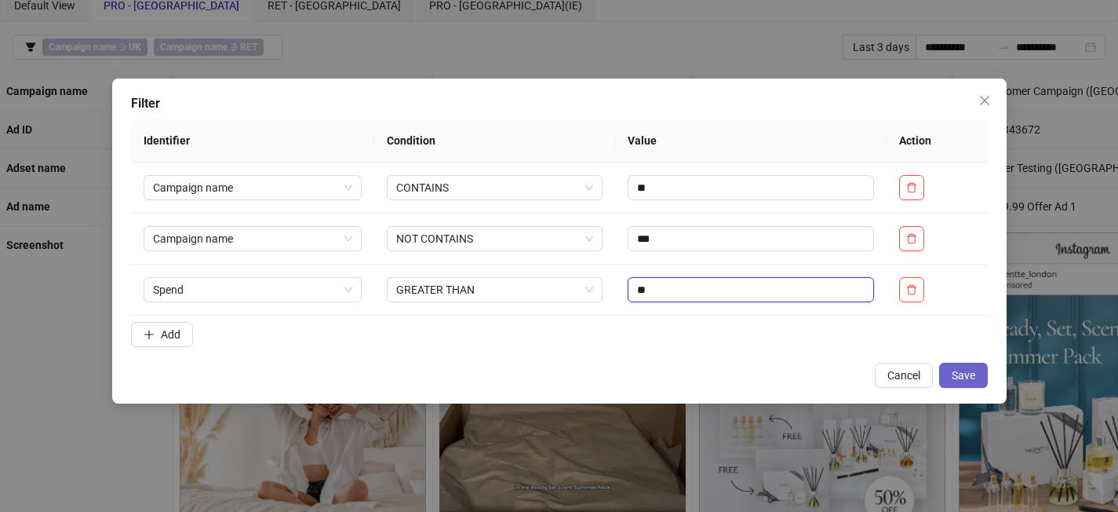
type input "**"
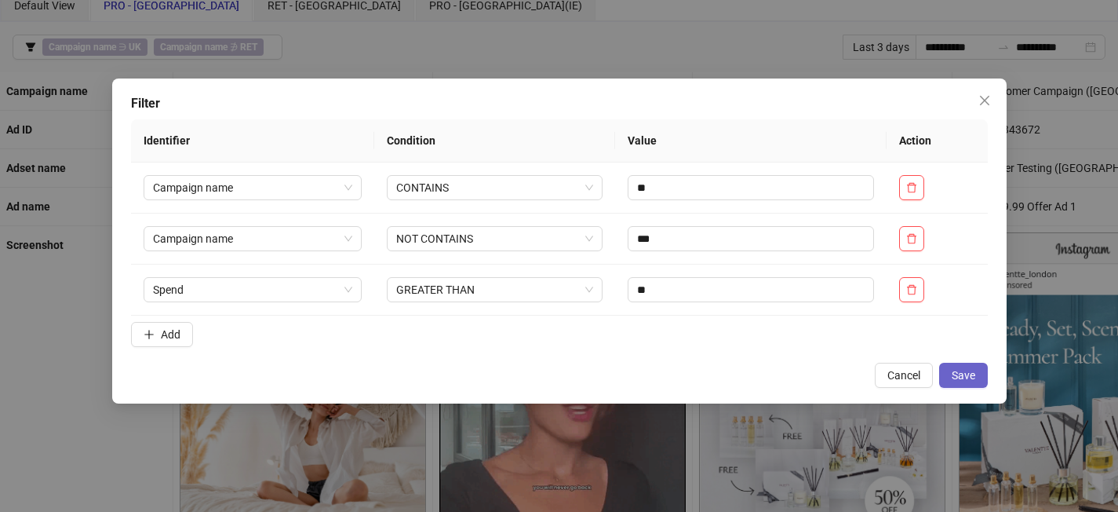
click at [974, 384] on button "Save" at bounding box center [963, 375] width 49 height 25
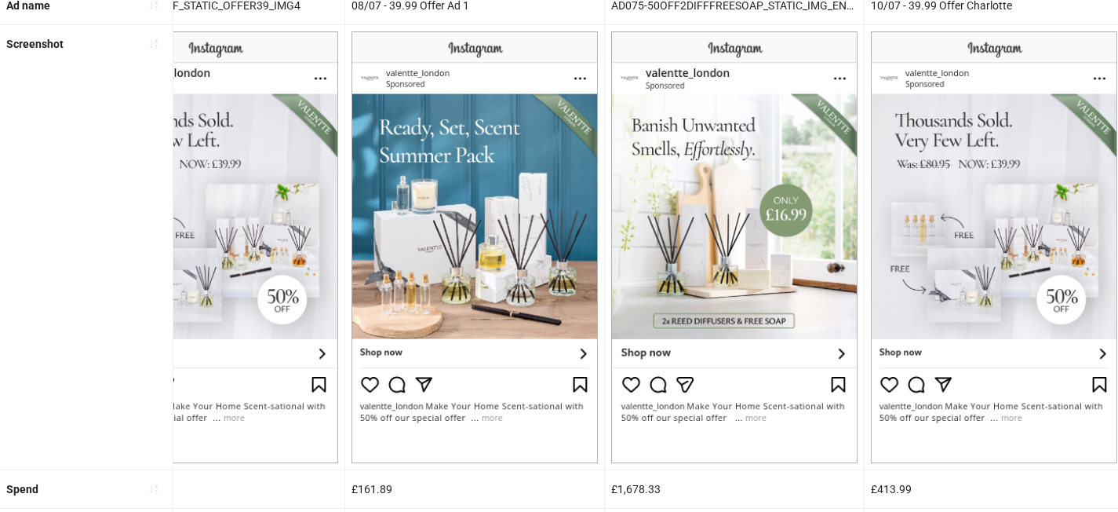
scroll to position [0, 0]
